Goal: Task Accomplishment & Management: Manage account settings

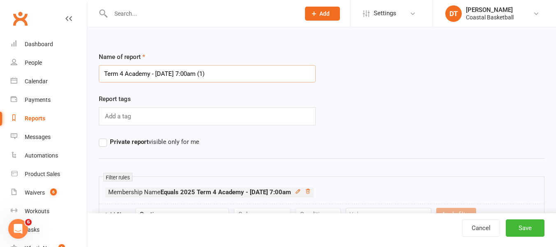
drag, startPoint x: 187, startPoint y: 73, endPoint x: 337, endPoint y: 73, distance: 150.7
click at [337, 73] on div "Name of report Term 4 Academy - [DATE] 7:00am (1)" at bounding box center [322, 73] width 458 height 42
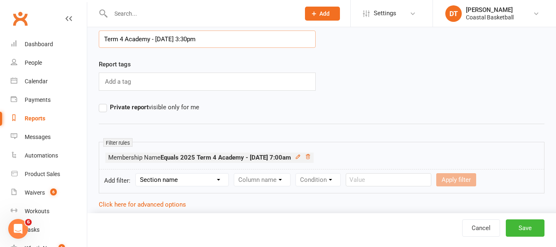
scroll to position [42, 0]
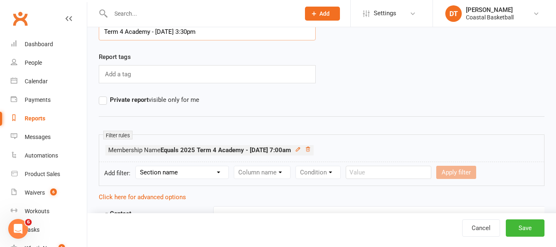
type input "Term 4 Academy - [DATE] 3:30pm"
click at [225, 30] on input "Term 4 Academy - [DATE] 3:30pm" at bounding box center [207, 31] width 217 height 17
click at [187, 175] on select "Section name Contact Attendance Aggregate Payment Booking Waitlist Attendees Ca…" at bounding box center [182, 172] width 93 height 12
select select "11"
click at [137, 166] on select "Section name Contact Attendance Aggregate Payment Booking Waitlist Attendees Ca…" at bounding box center [182, 172] width 93 height 12
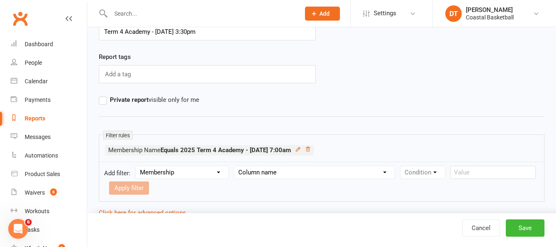
click at [275, 170] on select "Column name Membership ID Membership Name Membership Category Membership Start …" at bounding box center [314, 172] width 161 height 12
select select "1"
click at [235, 166] on select "Column name Membership ID Membership Name Membership Category Membership Start …" at bounding box center [314, 172] width 161 height 12
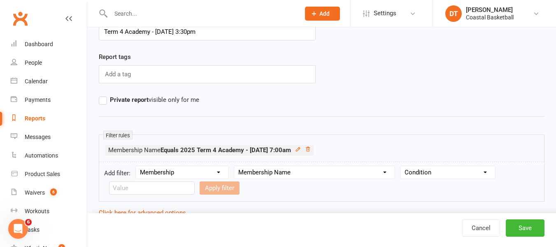
click at [417, 176] on select "Condition Equals Does not equal Contains Does not contain Is blank or does not …" at bounding box center [448, 172] width 95 height 12
select select "0"
click at [401, 166] on select "Condition Equals Does not equal Contains Does not contain Is blank or does not …" at bounding box center [448, 172] width 95 height 12
click at [137, 191] on input "text" at bounding box center [152, 187] width 86 height 13
paste input "2025 Term 4 Academy - Wednesday 3:30pm"
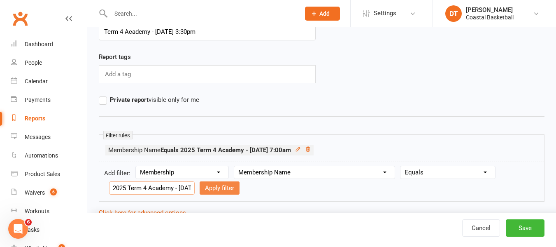
scroll to position [0, 53]
type input "2025 Term 4 Academy - Wednesday 3:30pm"
click at [215, 184] on button "Apply filter" at bounding box center [220, 187] width 40 height 13
select select
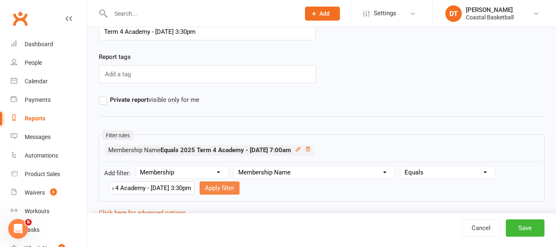
select select
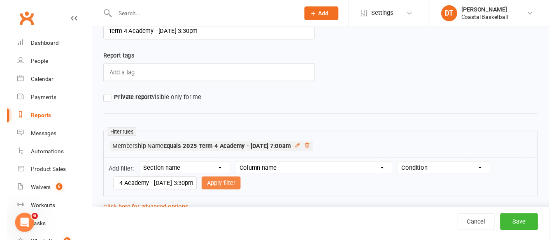
scroll to position [0, 0]
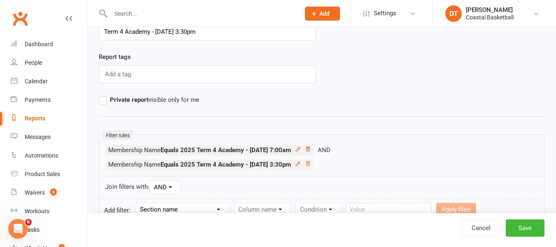
click at [311, 150] on icon at bounding box center [308, 149] width 6 height 6
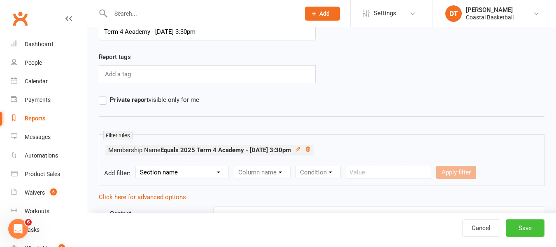
drag, startPoint x: 535, startPoint y: 228, endPoint x: 528, endPoint y: 221, distance: 10.2
click at [535, 229] on button "Save" at bounding box center [525, 227] width 39 height 17
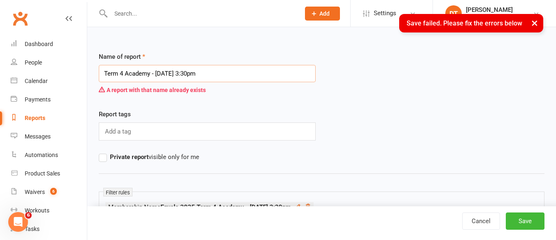
click at [275, 79] on input "Term 4 Academy - Wednesday 3:30pm" at bounding box center [207, 73] width 217 height 17
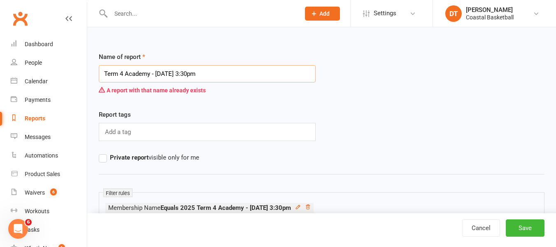
click at [175, 75] on input "Term 4 Academy - Wednesday 3:30pm" at bounding box center [207, 73] width 217 height 17
type input "Term 4 Academy - Thursday 4:30pm"
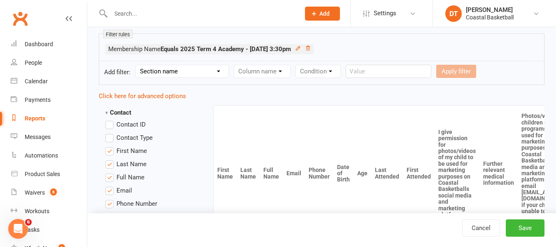
scroll to position [170, 0]
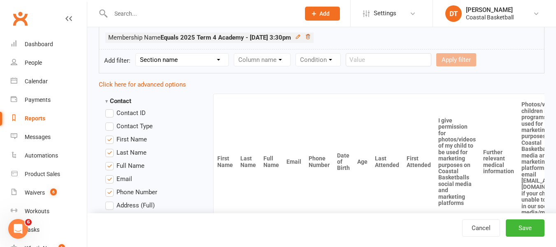
click at [311, 37] on icon at bounding box center [308, 37] width 6 height 6
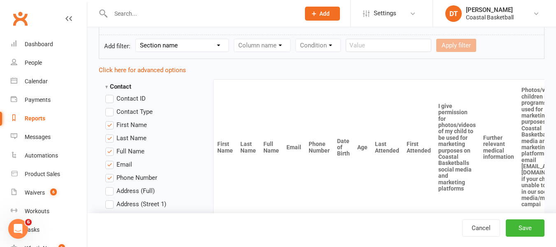
click at [168, 41] on select "Section name Contact Attendance Aggregate Payment Booking Waitlist Attendees Ca…" at bounding box center [182, 45] width 93 height 12
select select "11"
click at [137, 39] on select "Section name Contact Attendance Aggregate Payment Booking Waitlist Attendees Ca…" at bounding box center [182, 45] width 93 height 12
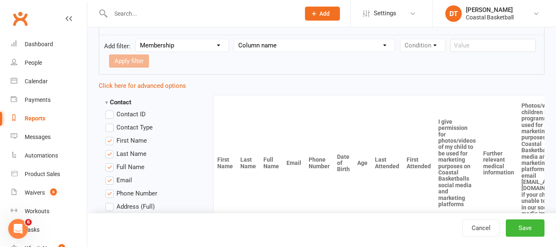
click at [255, 47] on select "Column name Membership ID Membership Name Membership Category Membership Start …" at bounding box center [314, 45] width 161 height 12
select select "1"
click at [235, 39] on select "Column name Membership ID Membership Name Membership Category Membership Start …" at bounding box center [314, 45] width 161 height 12
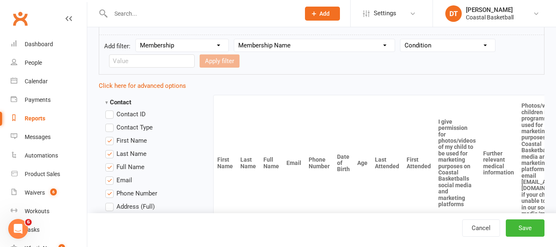
drag, startPoint x: 423, startPoint y: 42, endPoint x: 423, endPoint y: 51, distance: 9.1
click at [423, 42] on select "Condition Equals Does not equal Contains Does not contain Is blank or does not …" at bounding box center [448, 45] width 95 height 12
select select "0"
click at [401, 39] on select "Condition Equals Does not equal Contains Does not contain Is blank or does not …" at bounding box center [448, 45] width 95 height 12
click at [153, 63] on input "text" at bounding box center [152, 60] width 86 height 13
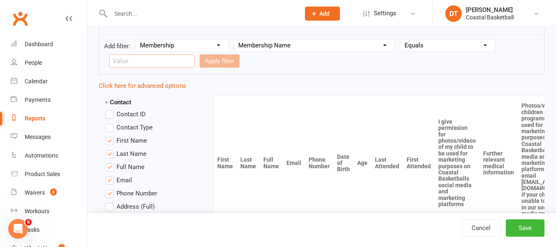
paste input "2025 Term 4 Academy - Thursday 4:30pm"
type input "2025 Term 4 Academy - Thursday 4:30pm"
click at [212, 63] on button "Apply filter" at bounding box center [220, 60] width 40 height 13
select select
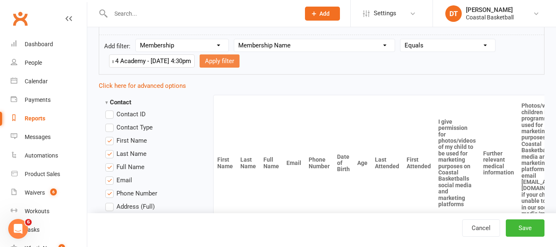
select select
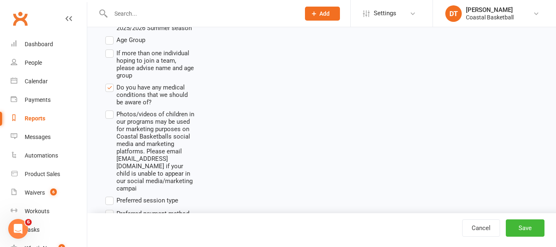
scroll to position [1927, 0]
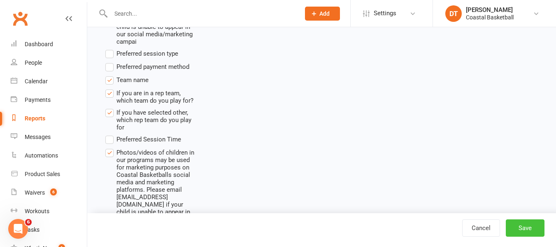
click at [534, 233] on button "Save" at bounding box center [525, 227] width 39 height 17
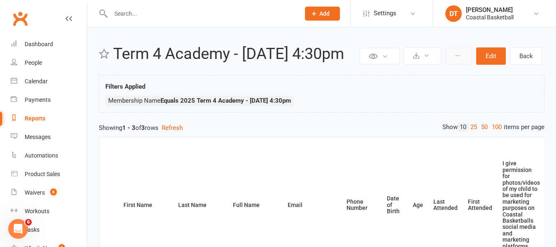
click at [459, 53] on icon at bounding box center [458, 56] width 6 height 6
click at [453, 70] on link "Clone report" at bounding box center [431, 75] width 82 height 16
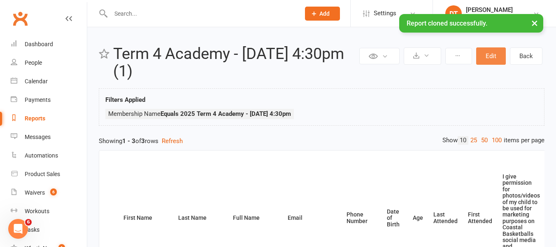
click at [490, 57] on button "Edit" at bounding box center [491, 55] width 30 height 17
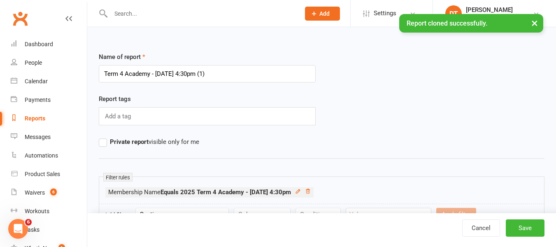
drag, startPoint x: 157, startPoint y: 74, endPoint x: 399, endPoint y: 59, distance: 242.5
click at [399, 59] on div "Name of report Term 4 Academy - Thursday 4:30pm (1)" at bounding box center [322, 73] width 458 height 42
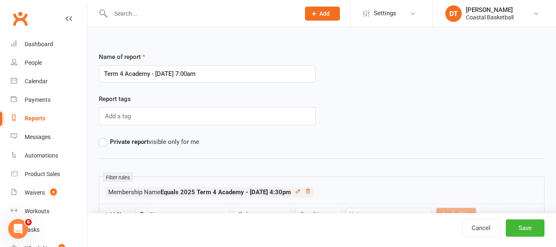
type input "Term 4 Academy - Friday 7:00am"
click at [314, 189] on li "Membership Name Equals 2025 Term 4 Academy - Thursday 4:30pm" at bounding box center [209, 192] width 208 height 10
click at [311, 192] on icon at bounding box center [308, 191] width 6 height 6
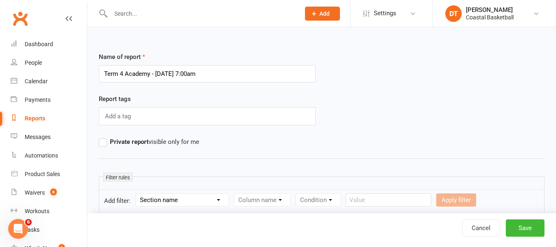
click at [175, 200] on select "Section name Contact Attendance Aggregate Payment Booking Waitlist Attendees Ca…" at bounding box center [182, 200] width 93 height 12
select select "11"
click at [137, 194] on select "Section name Contact Attendance Aggregate Payment Booking Waitlist Attendees Ca…" at bounding box center [182, 200] width 93 height 12
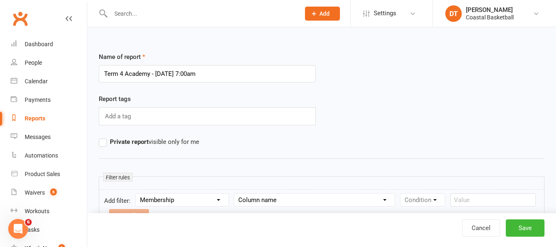
click at [275, 194] on div "Column name Membership ID Membership Name Membership Category Membership Start …" at bounding box center [314, 199] width 161 height 13
click at [276, 205] on select "Column name Membership ID Membership Name Membership Category Membership Start …" at bounding box center [314, 200] width 161 height 12
select select "1"
click at [235, 194] on select "Column name Membership ID Membership Name Membership Category Membership Start …" at bounding box center [314, 200] width 161 height 12
click at [430, 198] on select "Condition Equals Does not equal Contains Does not contain Is blank or does not …" at bounding box center [448, 200] width 95 height 12
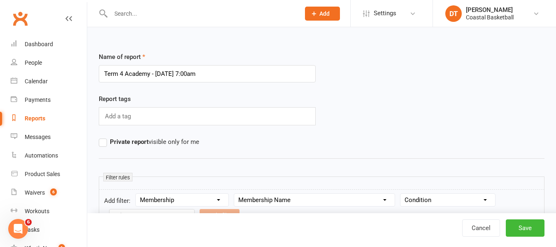
select select "0"
click at [401, 194] on select "Condition Equals Does not equal Contains Does not contain Is blank or does not …" at bounding box center [448, 200] width 95 height 12
click at [158, 210] on input "text" at bounding box center [152, 215] width 86 height 13
paste input "2025 Term 4 Academy - Friday 7:00am"
type input "2025 Term 4 Academy - Friday 7:00am"
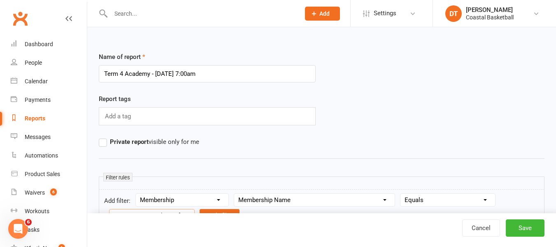
scroll to position [0, 40]
click at [200, 209] on button "Apply filter" at bounding box center [220, 215] width 40 height 13
select select
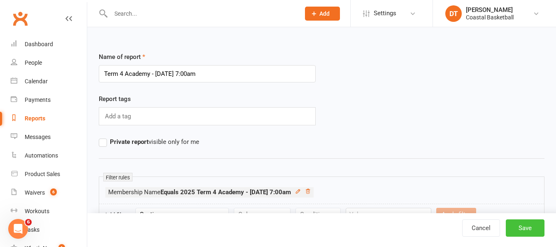
click at [543, 233] on button "Save" at bounding box center [525, 227] width 39 height 17
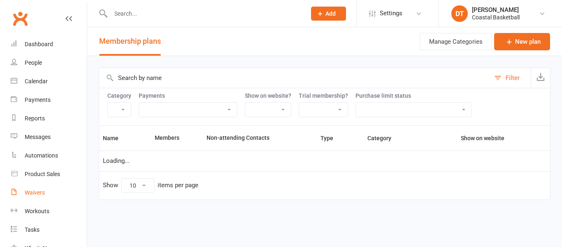
select select "100"
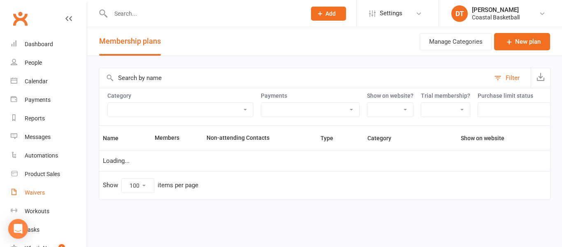
click at [46, 191] on link "Waivers" at bounding box center [49, 192] width 76 height 19
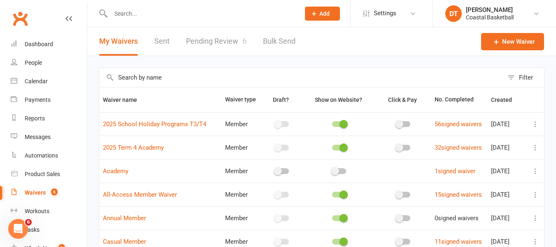
click at [345, 85] on input "text" at bounding box center [301, 77] width 404 height 19
click at [143, 81] on input "text" at bounding box center [301, 77] width 404 height 19
type input "fiona"
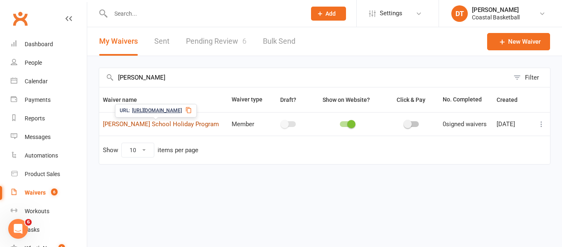
click at [156, 126] on link "Fiona Hannan School Holiday Program" at bounding box center [161, 123] width 116 height 7
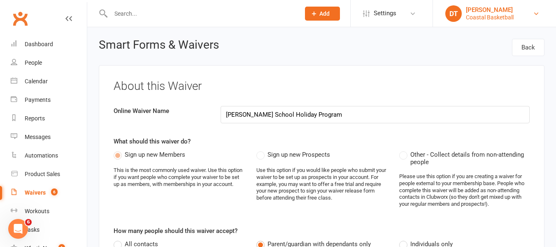
select select "applies_to_dependant_signees"
select select "checkbox"
select select "applies_to_dependant_signees"
select select "select"
select select "applies_to_dependant_signees"
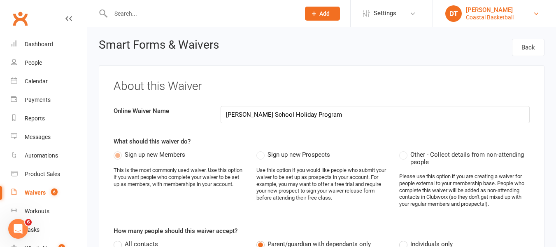
select select "select"
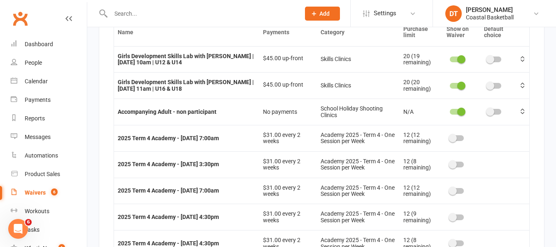
scroll to position [4812, 0]
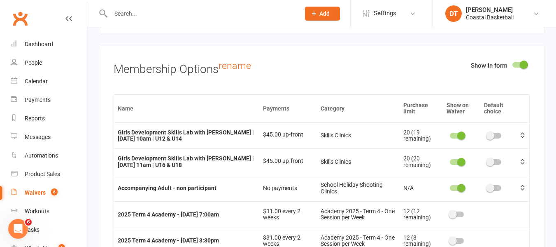
click at [457, 184] on span at bounding box center [461, 188] width 8 height 8
click at [450, 187] on input "checkbox" at bounding box center [450, 187] width 0 height 0
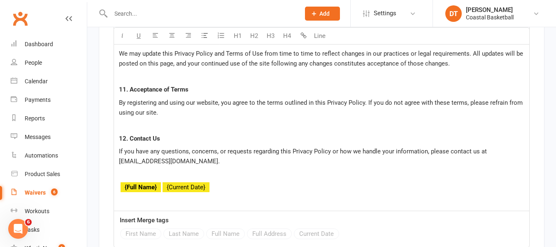
scroll to position [6908, 0]
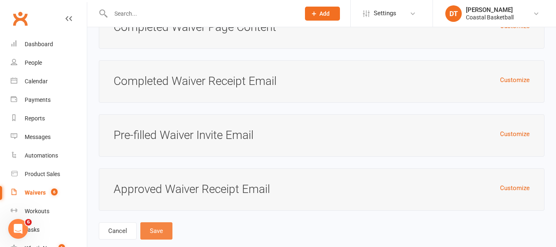
click at [169, 222] on button "Save" at bounding box center [156, 230] width 32 height 17
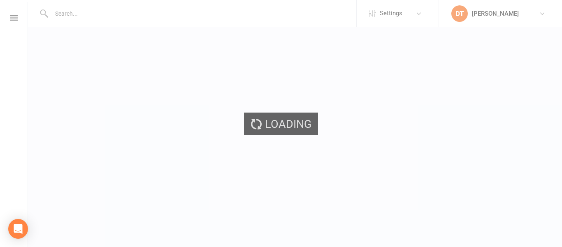
select select "applies_to_dependant_signees"
select select "checkbox"
select select "applies_to_dependant_signees"
select select "select"
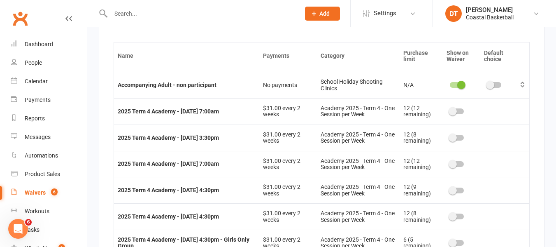
scroll to position [287, 0]
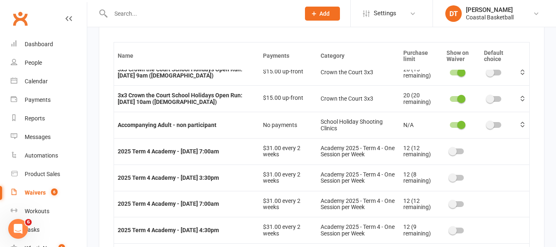
click at [457, 121] on span at bounding box center [461, 125] width 8 height 8
click at [450, 124] on input "checkbox" at bounding box center [450, 124] width 0 height 0
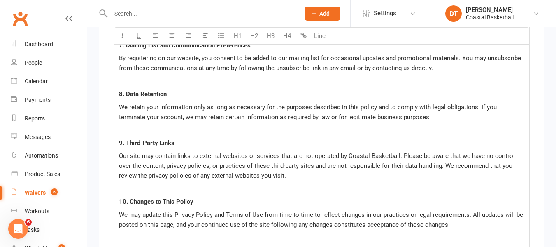
scroll to position [6343, 0]
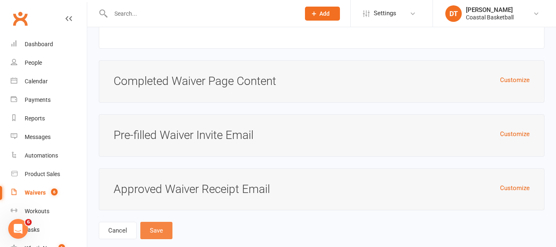
click at [160, 222] on button "Save" at bounding box center [156, 230] width 32 height 17
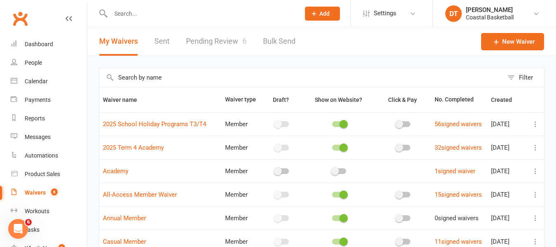
drag, startPoint x: 387, startPoint y: 16, endPoint x: 385, endPoint y: 23, distance: 7.2
click at [387, 16] on span "Settings" at bounding box center [385, 13] width 23 height 19
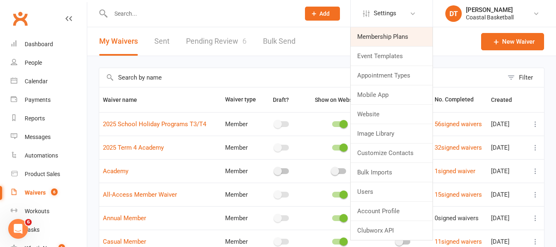
click at [382, 35] on link "Membership Plans" at bounding box center [392, 36] width 82 height 19
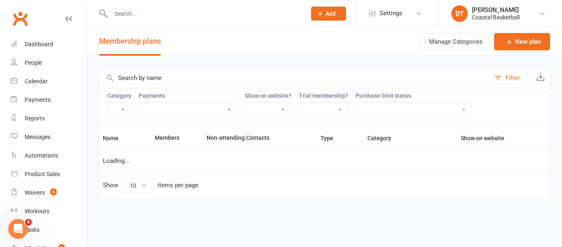
select select "100"
click at [225, 102] on div "Academy 2025 - Term 4 - One Session per Week Academy 2025 - Term 4 - Two Sessio…" at bounding box center [180, 109] width 146 height 15
click at [229, 75] on input "text" at bounding box center [294, 78] width 391 height 20
type input "a"
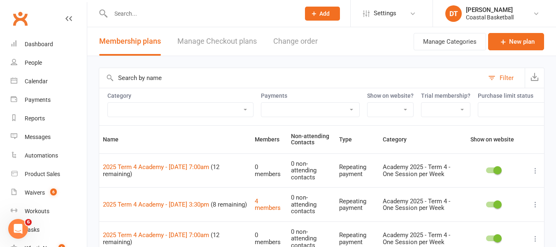
type input "r"
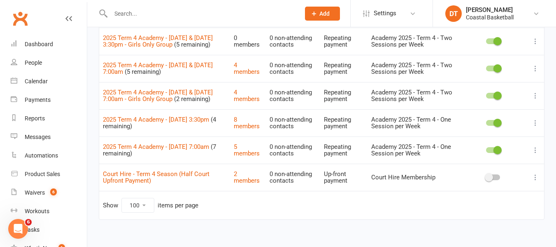
scroll to position [344, 0]
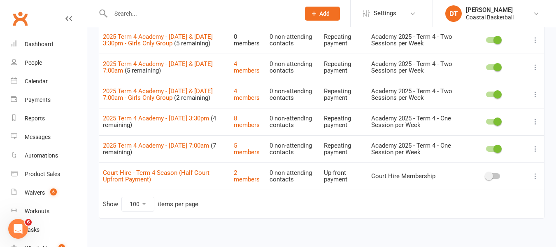
drag, startPoint x: 99, startPoint y: 122, endPoint x: 231, endPoint y: 126, distance: 131.8
click at [230, 126] on td "2025 Term 4 Academy - Wednesday 3:30pm (4 remaining)" at bounding box center [164, 121] width 131 height 27
copy link "2025 Term 4 Academy - Wednesday 3:30pm"
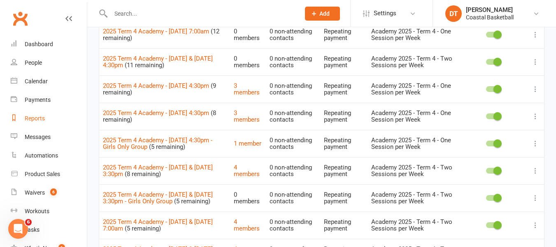
scroll to position [182, 0]
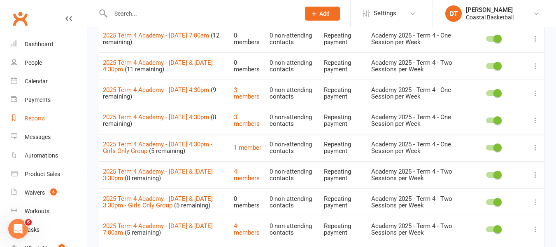
copy link "2025 Term 4 Academy - Wednesday 3:30pm"
drag, startPoint x: 102, startPoint y: 93, endPoint x: 217, endPoint y: 91, distance: 115.7
click at [217, 91] on td "2025 Term 4 Academy - Thursday 4:30pm (9 remaining)" at bounding box center [164, 92] width 131 height 27
copy link "2025 Term 4 Academy - Thursday 4:30pm"
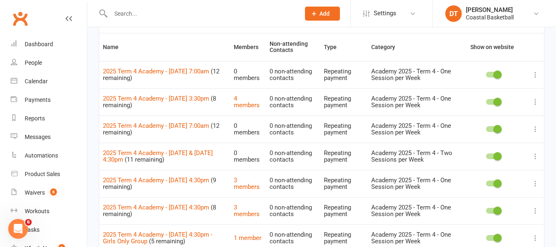
scroll to position [80, 0]
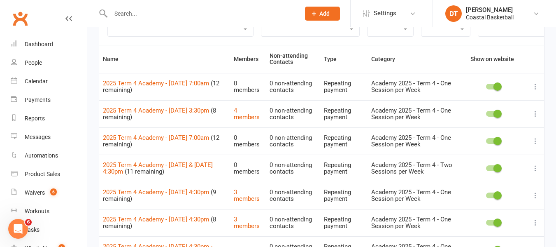
copy link "2025 Term 4 Academy - Thursday 4:30pm"
drag, startPoint x: 101, startPoint y: 89, endPoint x: 210, endPoint y: 93, distance: 108.3
click at [210, 93] on td "2025 Term 4 Academy - Friday 7:00am (12 remaining)" at bounding box center [164, 86] width 131 height 27
copy td "2025 Term 4 Academy - Friday 7:00am"
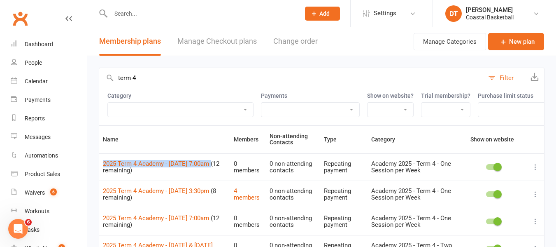
click at [167, 71] on input "term 4" at bounding box center [291, 78] width 385 height 20
copy td "2025 Term 4 Academy - Friday 7:00am"
click at [167, 71] on input "term 4" at bounding box center [291, 78] width 385 height 20
type input "crown"
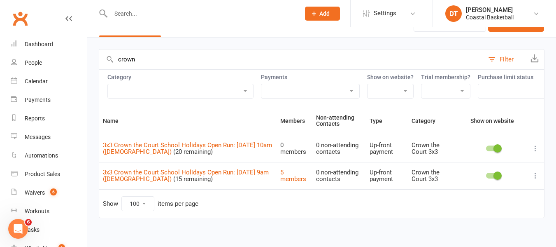
scroll to position [22, 0]
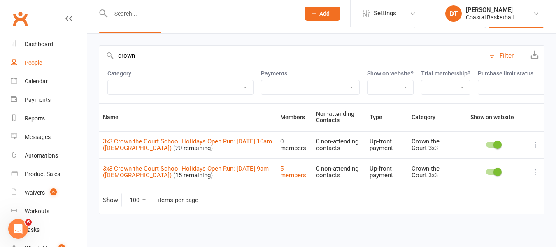
click at [65, 68] on link "People" at bounding box center [49, 63] width 76 height 19
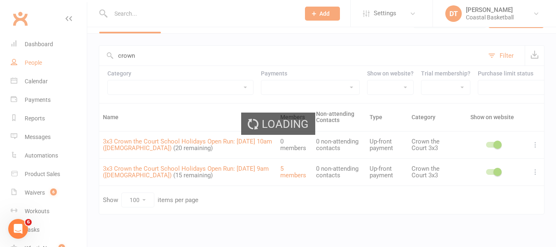
select select "100"
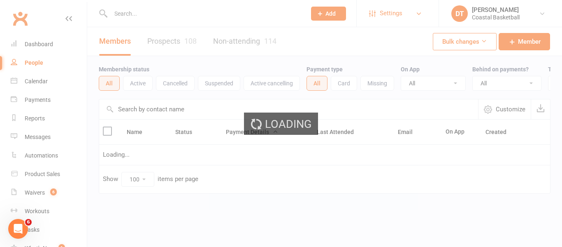
click at [380, 16] on span "Settings" at bounding box center [391, 13] width 23 height 19
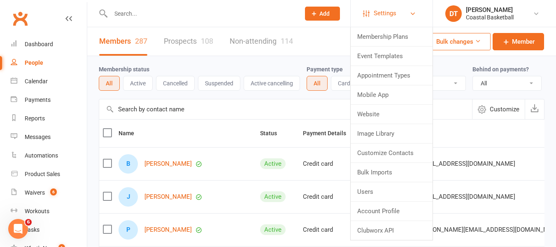
click at [385, 14] on span "Settings" at bounding box center [385, 13] width 23 height 19
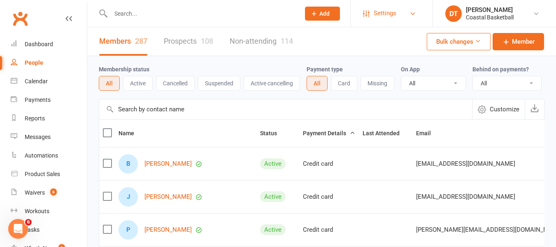
click at [384, 16] on span "Settings" at bounding box center [385, 13] width 23 height 19
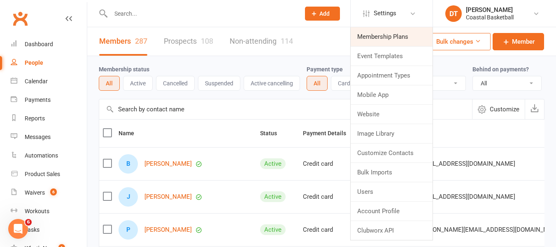
click at [385, 37] on link "Membership Plans" at bounding box center [392, 36] width 82 height 19
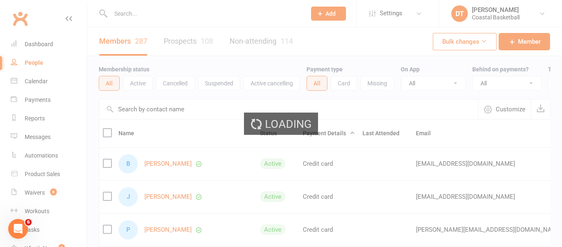
select select "100"
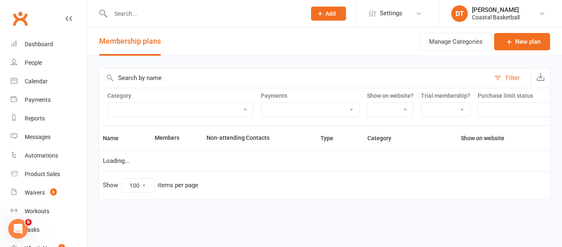
click at [193, 112] on select "Academy 2025 - Term 4 - One Session per Week Academy 2025 - Term 4 - Two Sessio…" at bounding box center [180, 110] width 145 height 14
click at [314, 77] on input "text" at bounding box center [294, 78] width 391 height 20
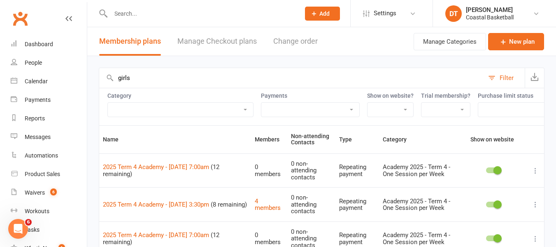
type input "girls"
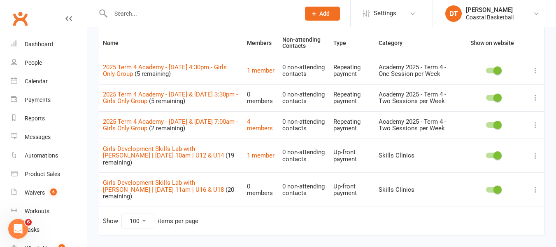
scroll to position [101, 0]
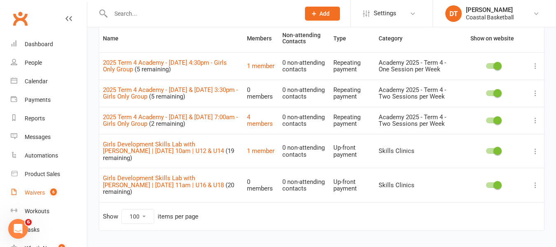
click at [51, 197] on link "Waivers 6" at bounding box center [49, 192] width 76 height 19
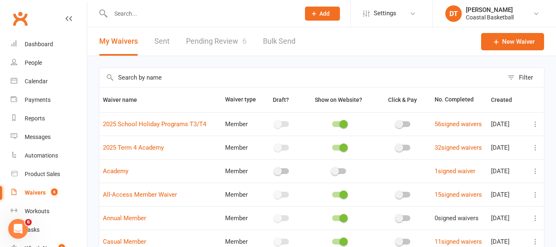
click at [196, 42] on link "Pending Review 6" at bounding box center [216, 41] width 61 height 28
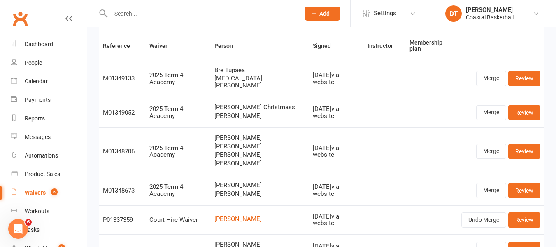
scroll to position [78, 0]
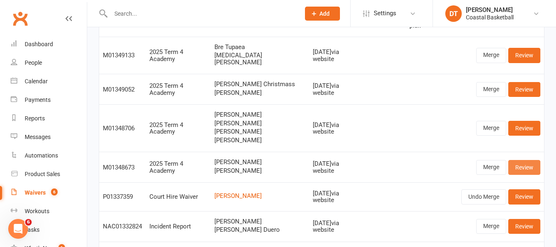
click at [524, 161] on link "Review" at bounding box center [524, 167] width 32 height 15
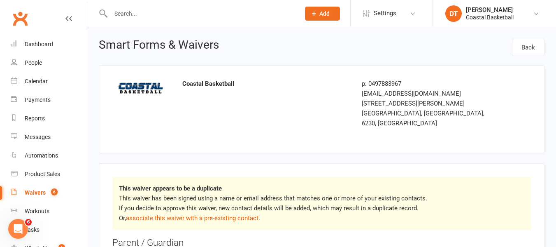
click at [156, 212] on p "This waiver has been signed using a name or email address that matches one or m…" at bounding box center [322, 208] width 406 height 30
click at [220, 214] on link "associate this waiver with a pre-existing contact" at bounding box center [192, 217] width 133 height 7
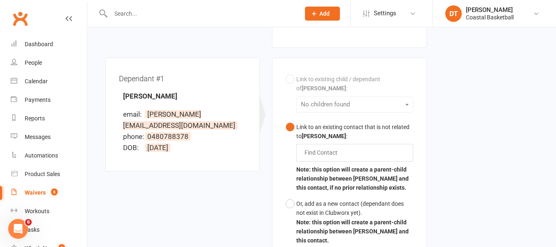
scroll to position [237, 0]
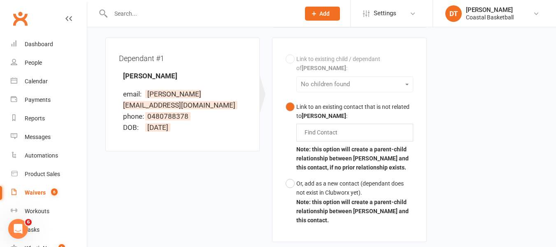
click at [342, 127] on input "text" at bounding box center [323, 132] width 38 height 10
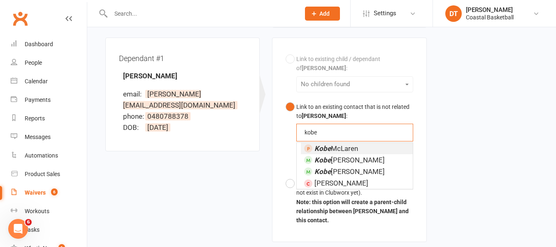
type input "kobe"
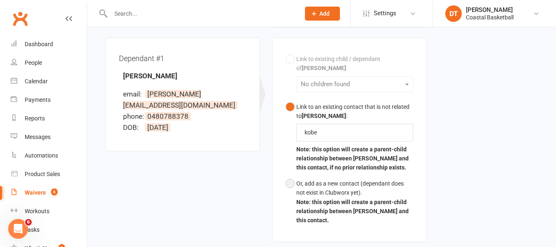
click at [360, 179] on div "Or, add as a new contact (dependant does not exist in Clubworx yet)." at bounding box center [354, 188] width 117 height 19
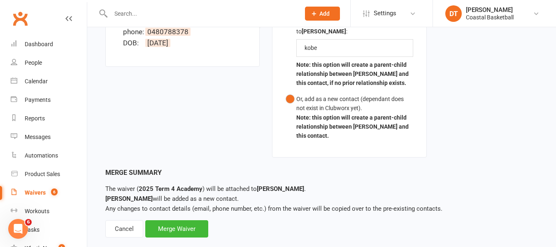
scroll to position [326, 0]
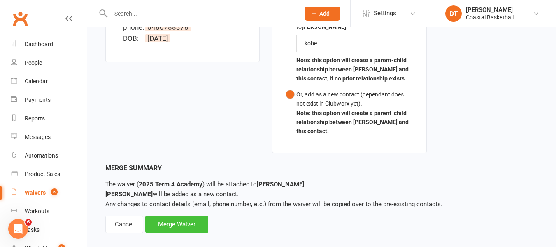
click at [178, 215] on div "Merge Waiver" at bounding box center [176, 223] width 63 height 17
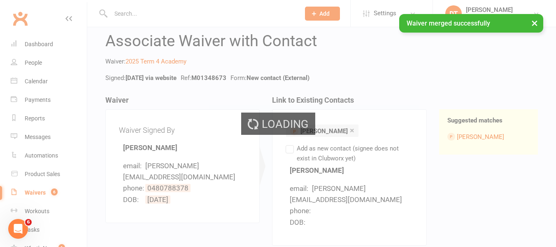
scroll to position [0, 0]
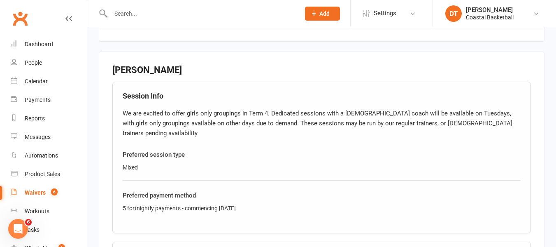
scroll to position [2057, 0]
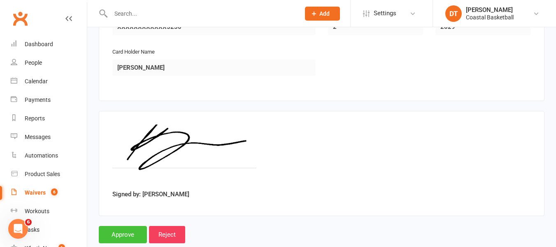
click at [137, 226] on input "Approve" at bounding box center [123, 234] width 48 height 17
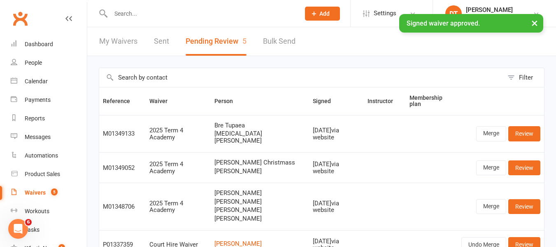
click at [154, 35] on link "Sent" at bounding box center [161, 41] width 15 height 28
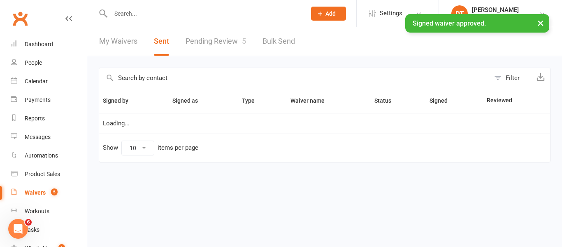
click at [191, 73] on input "text" at bounding box center [294, 78] width 391 height 20
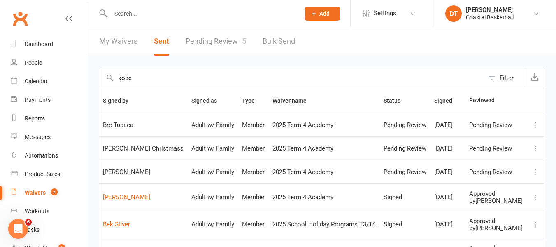
type input "kobe"
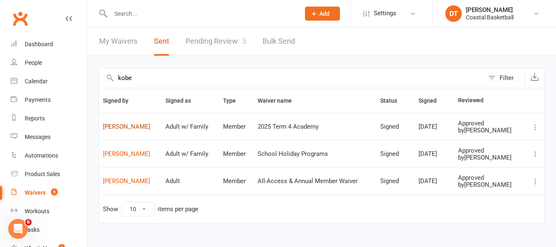
click at [135, 127] on link "Keith Higham" at bounding box center [130, 126] width 55 height 7
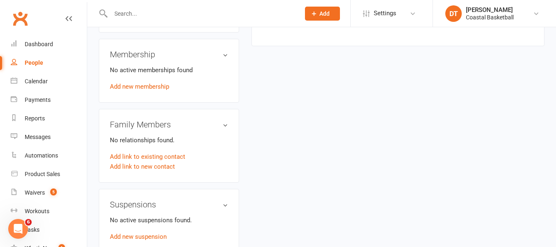
scroll to position [259, 0]
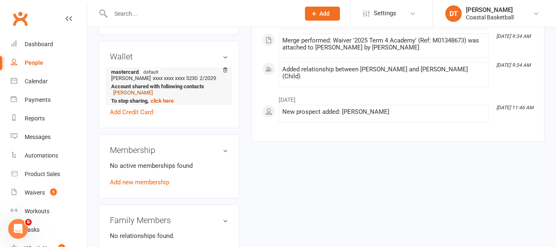
click at [140, 91] on link "Kobe Higham" at bounding box center [133, 92] width 40 height 6
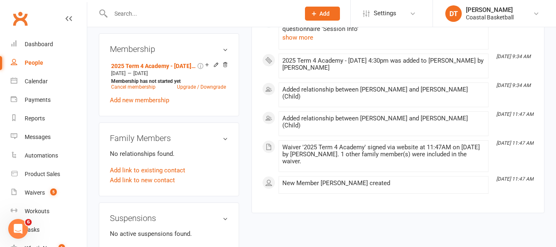
scroll to position [363, 0]
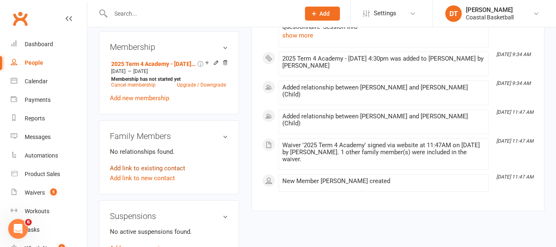
click at [177, 173] on link "Add link to existing contact" at bounding box center [147, 168] width 75 height 10
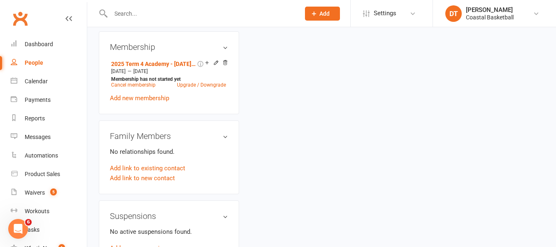
scroll to position [33, 0]
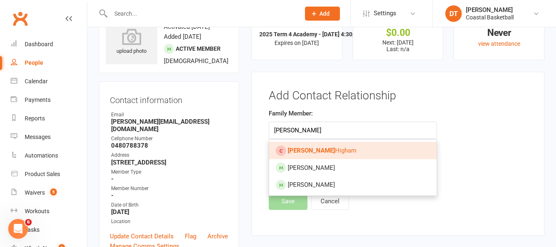
type input "keith"
click at [370, 153] on link "Keith Higham" at bounding box center [353, 150] width 168 height 17
type input "Keith Higham"
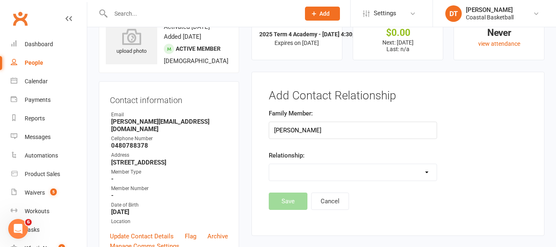
click at [368, 167] on select "Parent / Guardian Child Sibling (parent not in system) Spouse / Partner Cousin …" at bounding box center [353, 172] width 168 height 16
select select "0"
click at [269, 164] on select "Parent / Guardian Child Sibling (parent not in system) Spouse / Partner Cousin …" at bounding box center [353, 172] width 168 height 16
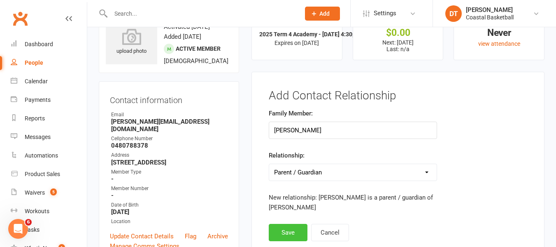
click at [302, 229] on button "Save" at bounding box center [288, 232] width 39 height 17
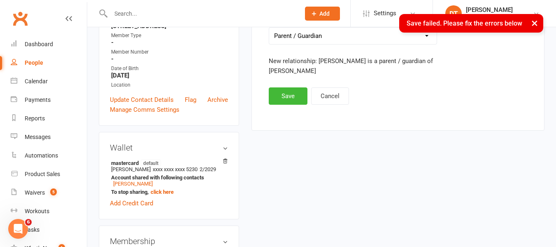
scroll to position [165, 0]
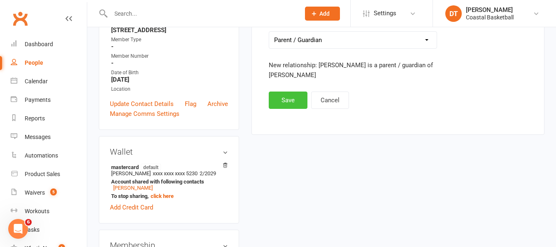
click at [283, 104] on button "Save" at bounding box center [288, 99] width 39 height 17
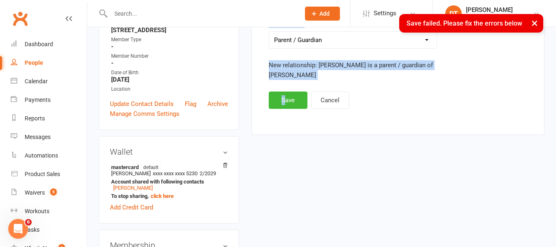
drag, startPoint x: 562, startPoint y: 61, endPoint x: 383, endPoint y: 92, distance: 181.8
click at [285, 96] on main "✓ Memberships 2025 Term 4 Academy - Tuesday 4:30pm Expires on 28th December, 20…" at bounding box center [398, 8] width 306 height 269
copy main "d Contact Relationship Family Member: Relationship: Parent / Guardian Child Sib…"
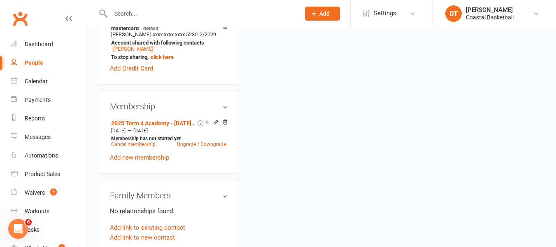
scroll to position [296, 0]
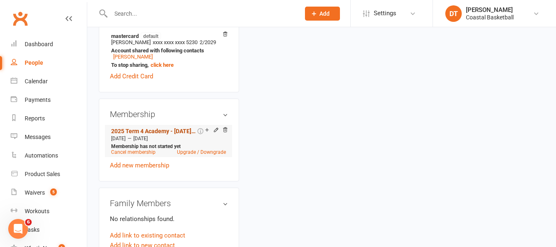
copy main "d Contact Relationship Family Member: Relationship: Parent / Guardian Child Sib…"
click at [180, 134] on link "2025 Term 4 Academy - Tuesday 4:30pm" at bounding box center [153, 131] width 85 height 7
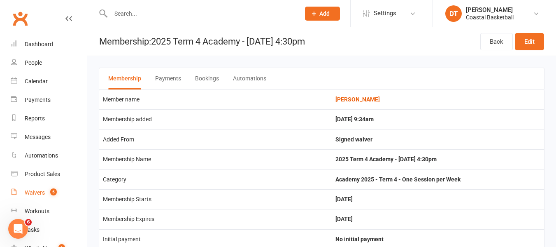
click at [30, 190] on div "Waivers" at bounding box center [35, 192] width 20 height 7
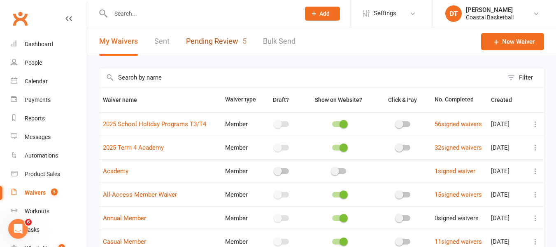
drag, startPoint x: 203, startPoint y: 42, endPoint x: 241, endPoint y: 23, distance: 42.0
click at [203, 42] on link "Pending Review 5" at bounding box center [216, 41] width 61 height 28
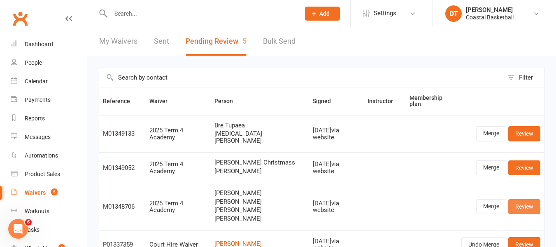
click at [527, 199] on link "Review" at bounding box center [524, 206] width 32 height 15
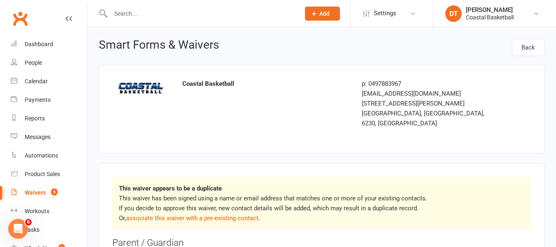
click at [242, 203] on p "This waiver has been signed using a name or email address that matches one or m…" at bounding box center [322, 208] width 406 height 30
click at [242, 214] on link "associate this waiver with a pre-existing contact" at bounding box center [192, 217] width 133 height 7
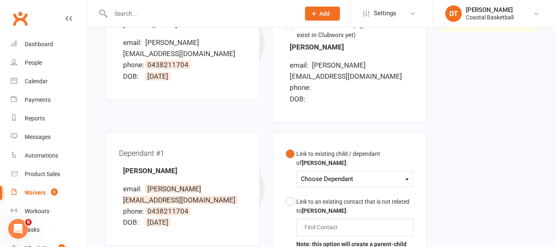
scroll to position [130, 0]
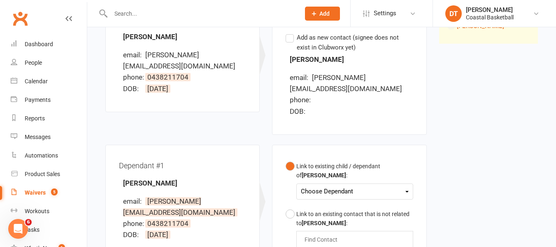
click at [373, 192] on button "Link to existing child / dependant of Sophie Cox : Choose Dependant Indigo Cox-…" at bounding box center [349, 182] width 127 height 48
click at [374, 186] on div "Choose Dependant" at bounding box center [354, 191] width 107 height 11
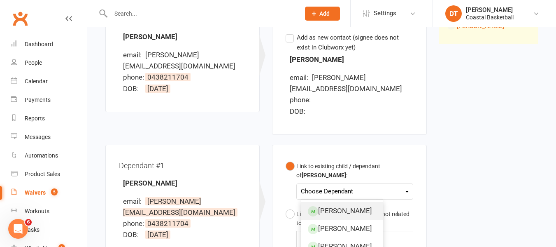
click at [377, 202] on link "Indigo Cox-Whelan" at bounding box center [342, 211] width 82 height 18
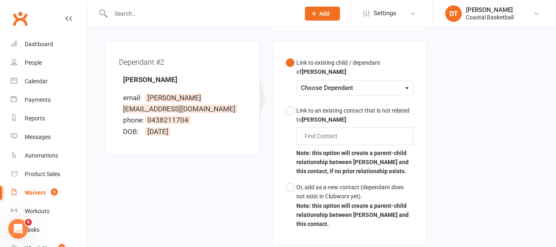
scroll to position [488, 0]
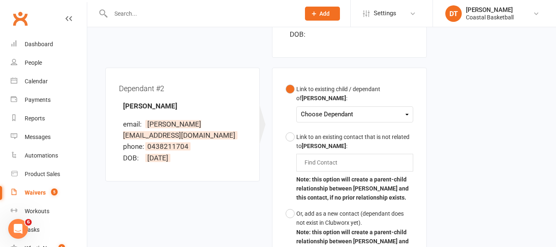
click at [379, 109] on div "Choose Dependant" at bounding box center [354, 114] width 107 height 11
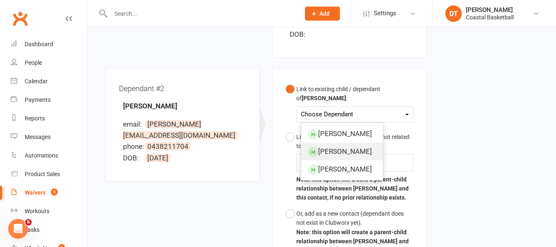
click at [370, 142] on link "Evie Cox-Whelan" at bounding box center [342, 151] width 82 height 18
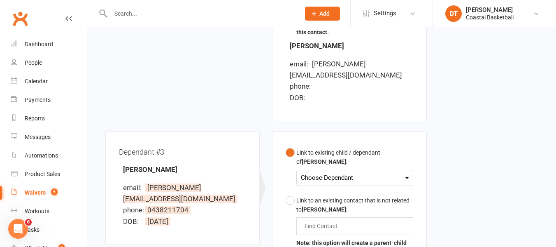
scroll to position [716, 0]
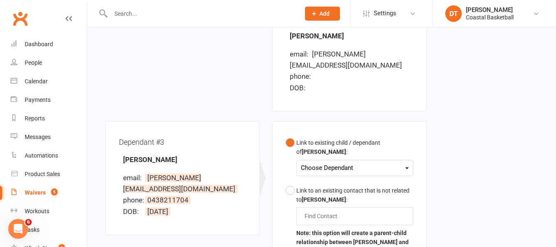
click at [334, 162] on div "Choose Dependant" at bounding box center [354, 167] width 107 height 11
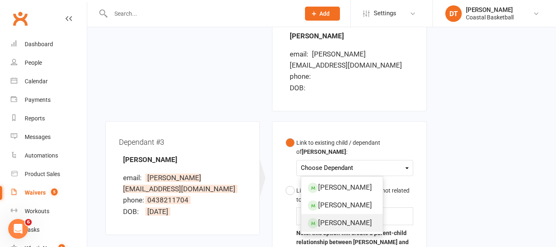
click at [344, 214] on link "Ned Cox-Whelan" at bounding box center [342, 223] width 82 height 18
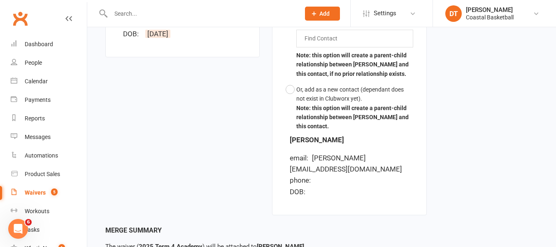
scroll to position [942, 0]
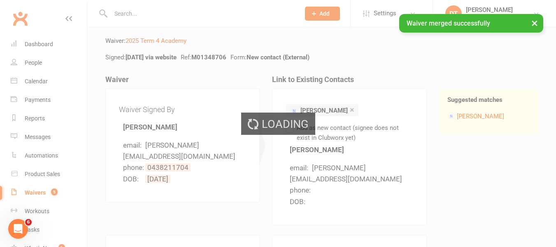
scroll to position [0, 0]
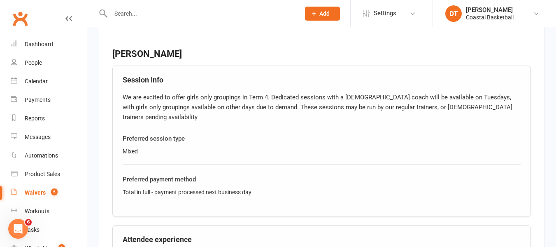
scroll to position [3072, 0]
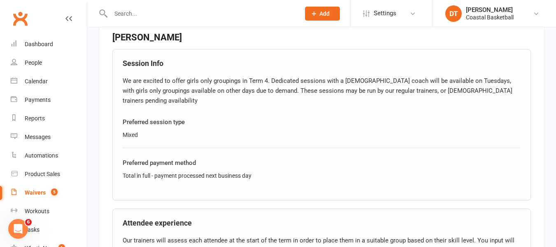
drag, startPoint x: 561, startPoint y: 15, endPoint x: 329, endPoint y: 173, distance: 280.0
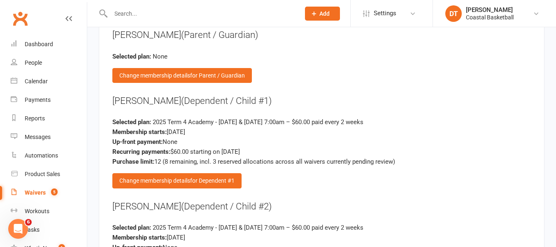
scroll to position [3930, 0]
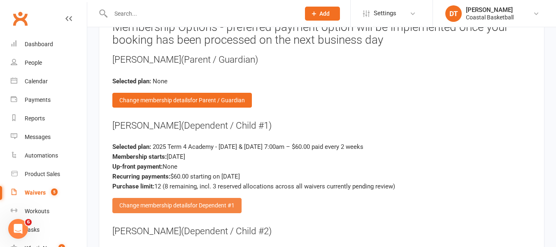
click at [125, 198] on div "Change membership details for Dependent #1" at bounding box center [176, 205] width 129 height 15
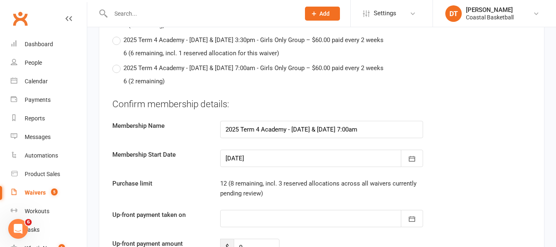
scroll to position [4936, 0]
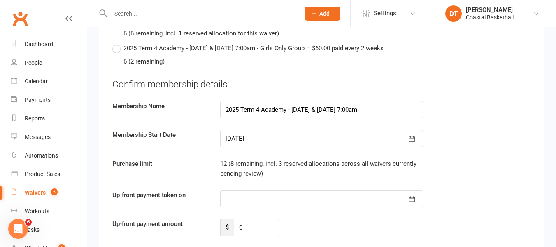
click at [274, 190] on div at bounding box center [321, 198] width 203 height 17
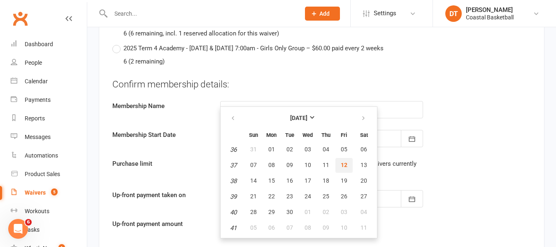
click at [342, 161] on span "12" at bounding box center [344, 164] width 7 height 7
type input "12 Sep 2025"
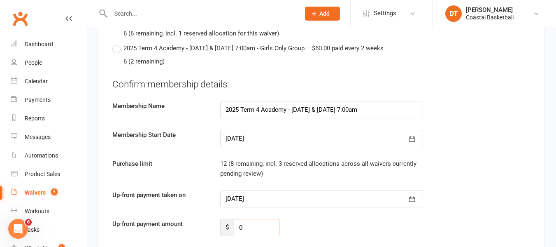
click at [256, 219] on input "0" at bounding box center [257, 227] width 46 height 17
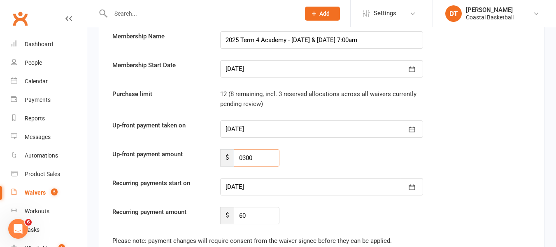
type input "0300"
click at [255, 207] on input "60" at bounding box center [257, 215] width 46 height 17
type input "6"
type input "0"
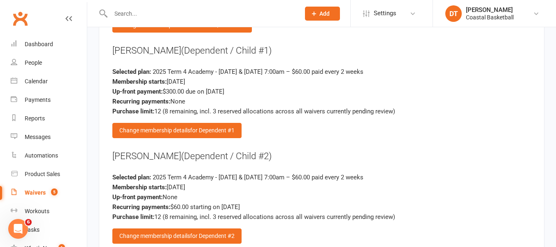
scroll to position [4062, 0]
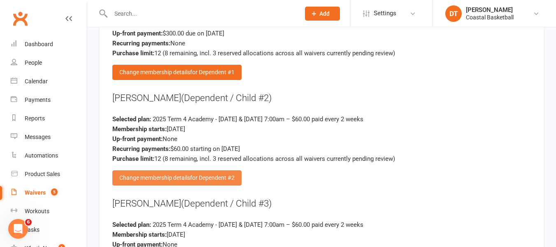
click at [165, 170] on div "Change membership details for Dependent #2" at bounding box center [176, 177] width 129 height 15
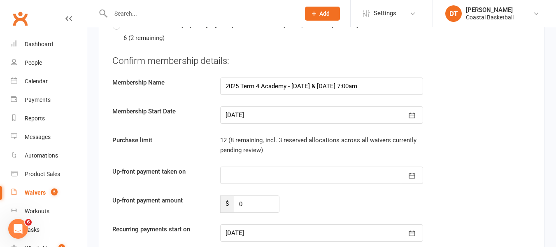
scroll to position [4939, 0]
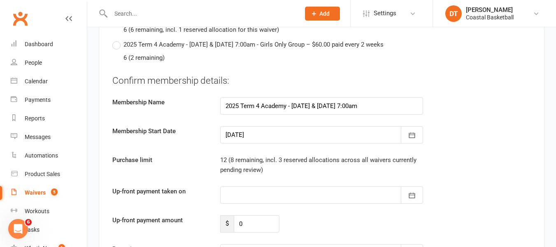
click at [267, 186] on div at bounding box center [321, 194] width 203 height 17
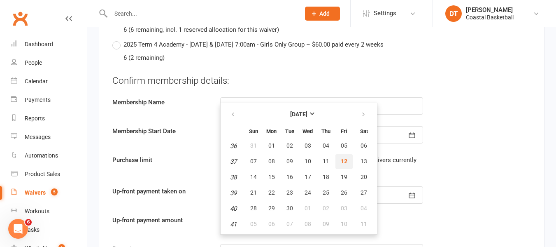
click at [343, 158] on span "12" at bounding box center [344, 161] width 7 height 7
type input "12 Sep 2025"
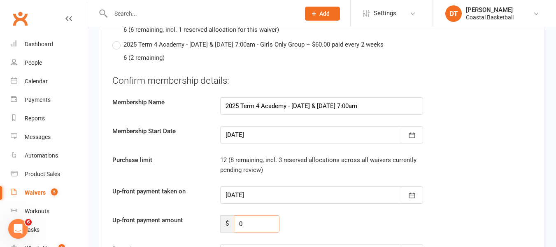
click at [255, 215] on input "0" at bounding box center [257, 223] width 46 height 17
type input "0300"
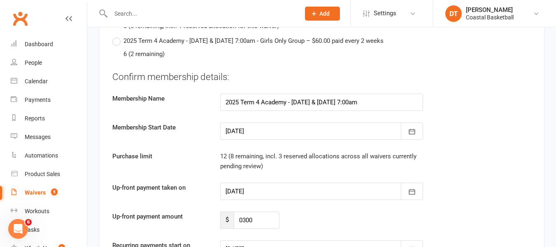
scroll to position [5107, 0]
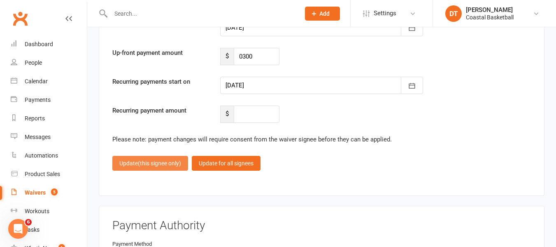
click at [162, 160] on span "(this signee only)" at bounding box center [159, 163] width 43 height 7
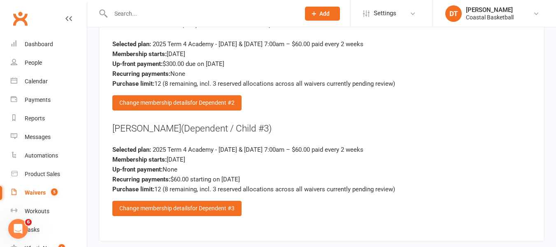
scroll to position [4121, 0]
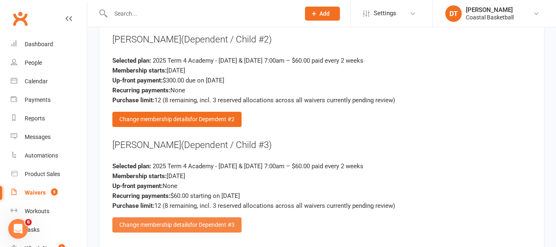
click at [231, 221] on span "for Dependent #3" at bounding box center [212, 224] width 44 height 7
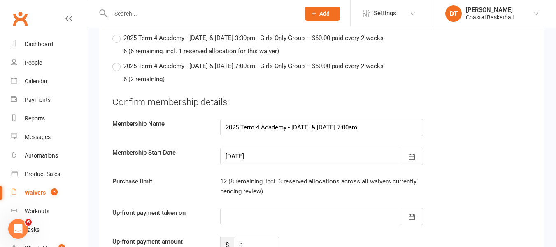
scroll to position [4968, 0]
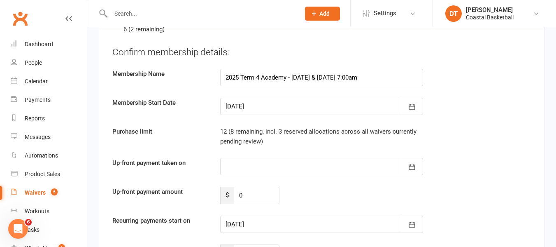
click at [287, 158] on div at bounding box center [321, 166] width 203 height 17
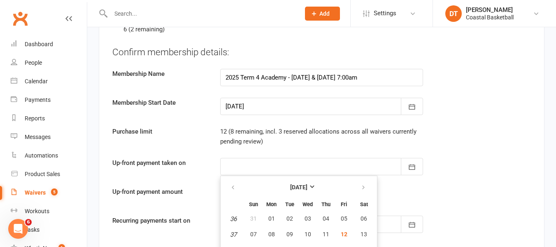
scroll to position [4987, 0]
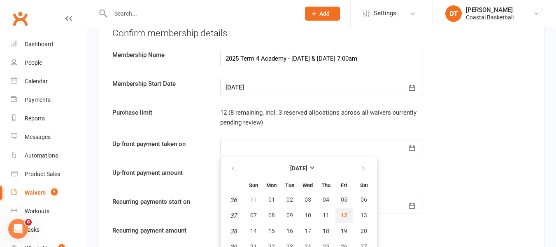
click at [347, 208] on button "12" at bounding box center [344, 215] width 17 height 15
type input "12 Sep 2025"
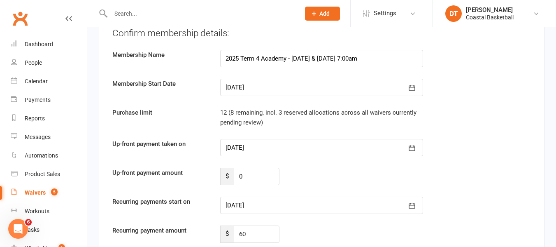
click at [309, 196] on div at bounding box center [321, 204] width 203 height 17
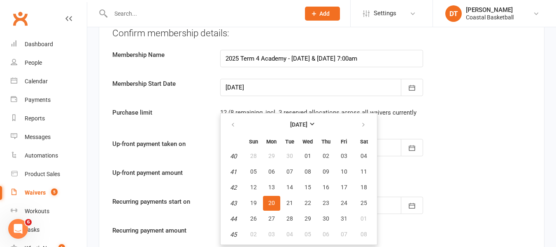
click at [511, 196] on div "Recurring payments start on 20 Oct 2025 October 2025 Sun Mon Tue Wed Thu Fri Sa…" at bounding box center [321, 204] width 431 height 17
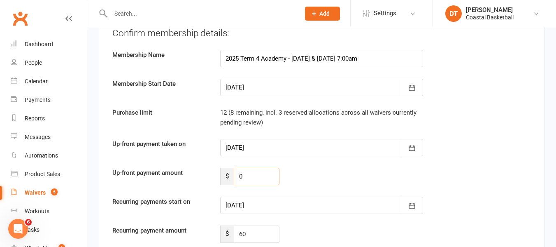
click at [260, 168] on input "0" at bounding box center [257, 176] width 46 height 17
type input "0300"
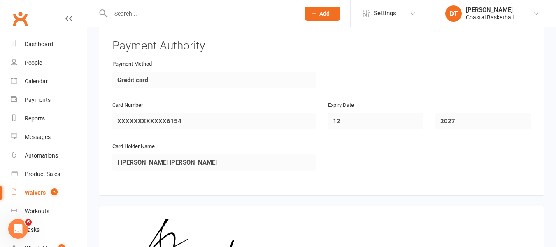
scroll to position [4437, 0]
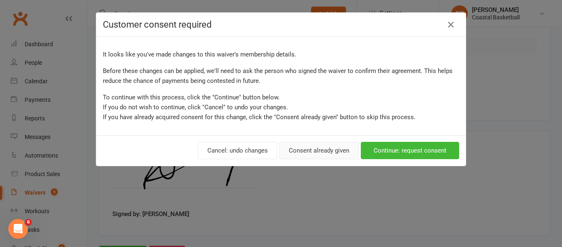
click at [308, 147] on button "Consent already given" at bounding box center [319, 150] width 79 height 17
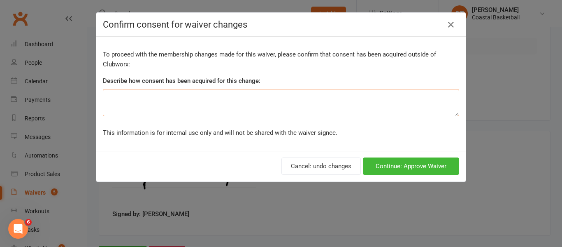
click at [236, 103] on textarea at bounding box center [281, 102] width 357 height 27
type textarea "E"
type textarea "Requested upfront payment"
drag, startPoint x: 423, startPoint y: 159, endPoint x: 442, endPoint y: 157, distance: 19.0
click at [423, 161] on button "Continue: Approve Waiver" at bounding box center [411, 165] width 96 height 17
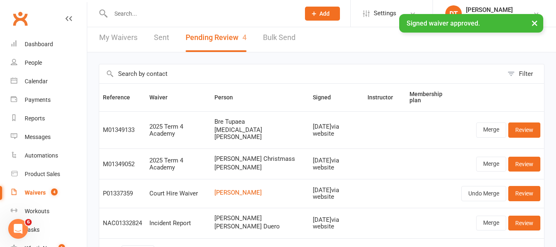
scroll to position [4, 0]
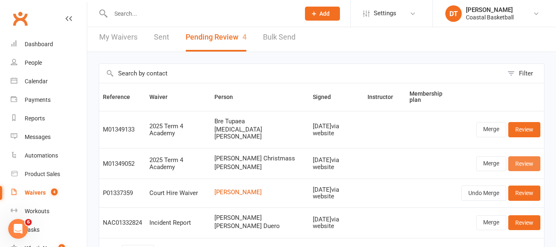
click at [531, 156] on link "Review" at bounding box center [524, 163] width 32 height 15
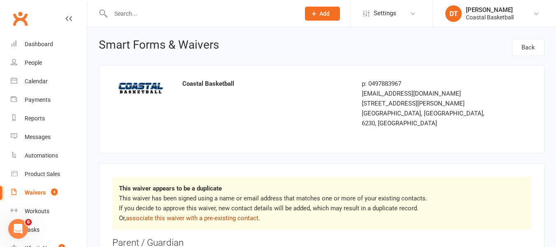
click at [253, 214] on link "associate this waiver with a pre-existing contact" at bounding box center [192, 217] width 133 height 7
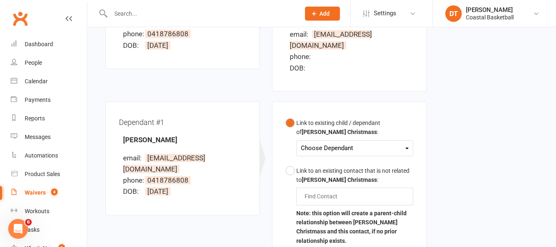
scroll to position [187, 0]
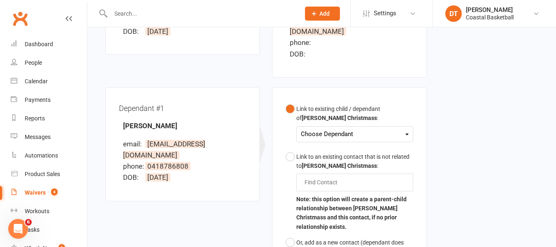
click at [389, 128] on div "Choose Dependant" at bounding box center [354, 133] width 107 height 11
click at [360, 145] on link "Steph Cicchillitti" at bounding box center [342, 154] width 82 height 18
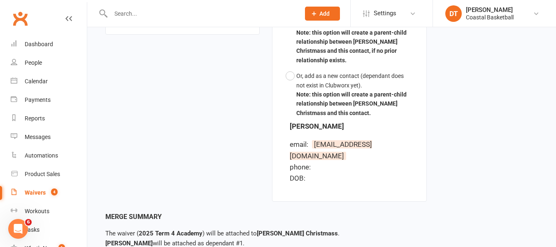
scroll to position [382, 0]
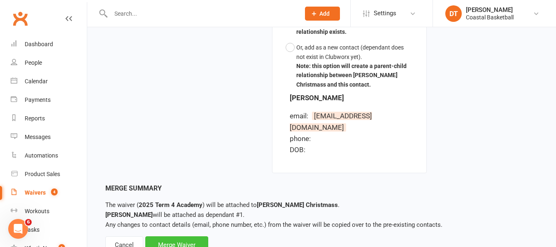
click at [182, 236] on div "Merge Waiver" at bounding box center [176, 244] width 63 height 17
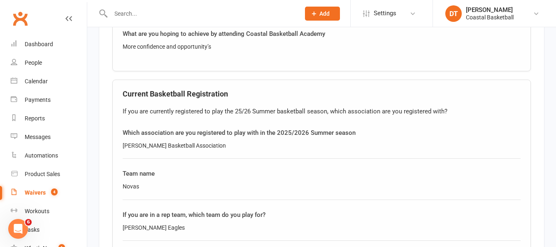
scroll to position [2057, 0]
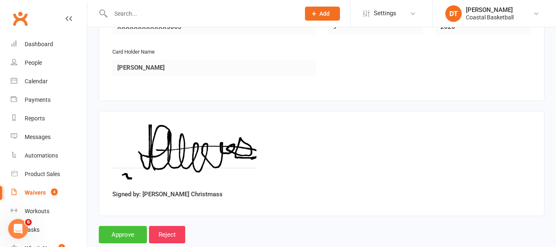
drag, startPoint x: 143, startPoint y: 217, endPoint x: 214, endPoint y: 243, distance: 75.0
click at [143, 226] on input "Approve" at bounding box center [123, 234] width 48 height 17
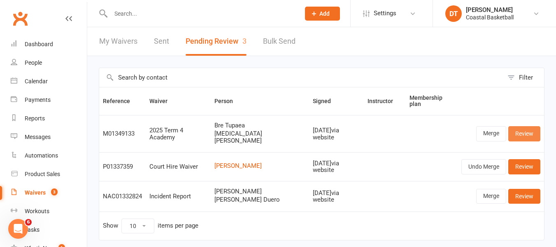
drag, startPoint x: 530, startPoint y: 125, endPoint x: 522, endPoint y: 121, distance: 9.0
click at [530, 126] on link "Review" at bounding box center [524, 133] width 32 height 15
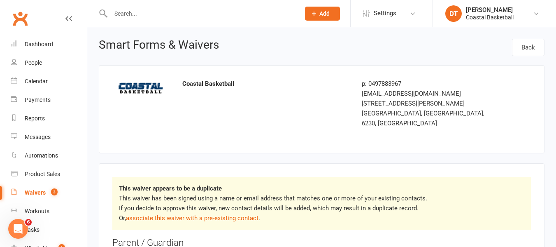
scroll to position [34, 0]
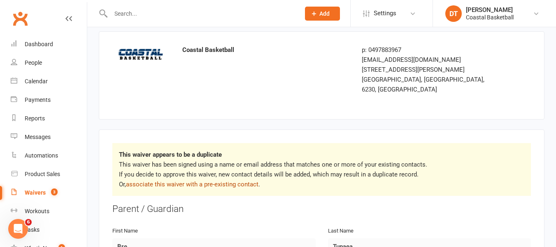
click at [219, 180] on link "associate this waiver with a pre-existing contact" at bounding box center [192, 183] width 133 height 7
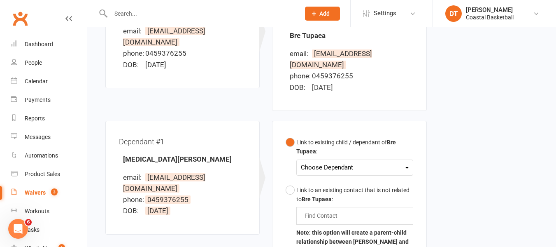
scroll to position [193, 0]
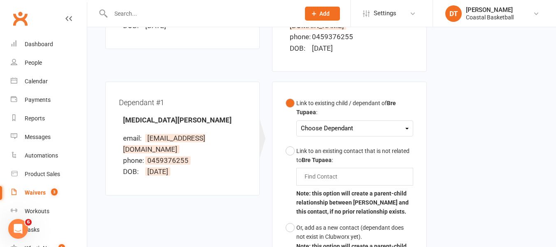
click at [359, 123] on div "Choose Dependant" at bounding box center [354, 128] width 107 height 11
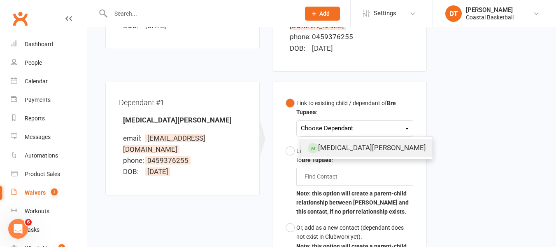
click at [357, 139] on link "Kyra Crosby" at bounding box center [366, 148] width 131 height 18
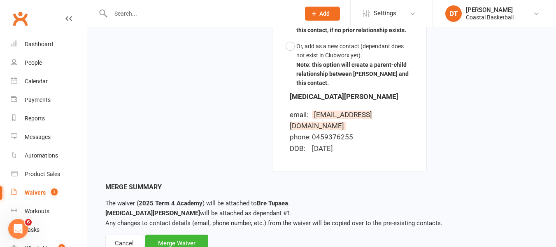
scroll to position [382, 0]
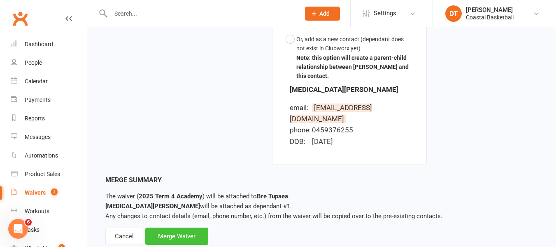
click at [163, 227] on div "Merge Waiver" at bounding box center [176, 235] width 63 height 17
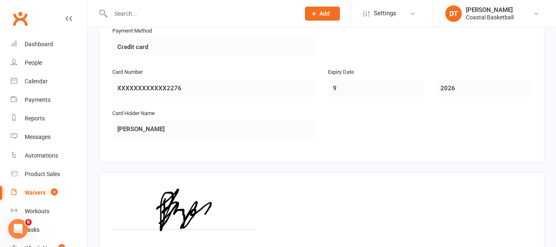
scroll to position [2057, 0]
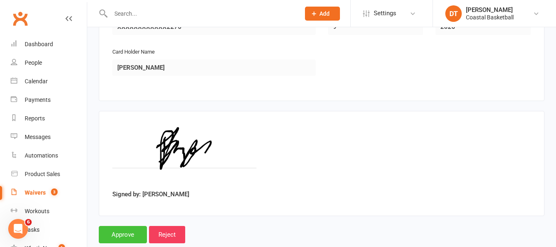
click at [119, 226] on input "Approve" at bounding box center [123, 234] width 48 height 17
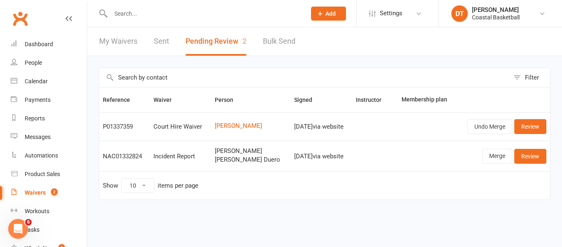
click at [513, 68] on button "Filter" at bounding box center [530, 77] width 41 height 19
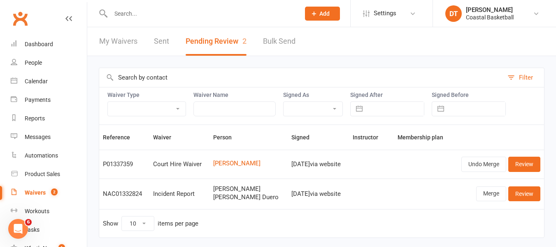
scroll to position [26, 0]
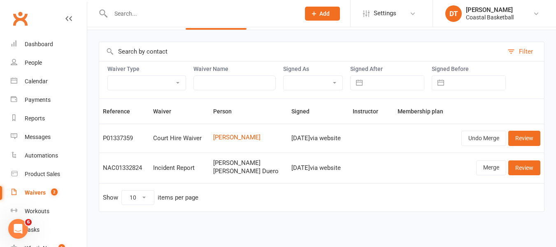
drag, startPoint x: 507, startPoint y: 51, endPoint x: 557, endPoint y: 54, distance: 50.3
click at [507, 51] on button "Filter" at bounding box center [524, 51] width 41 height 19
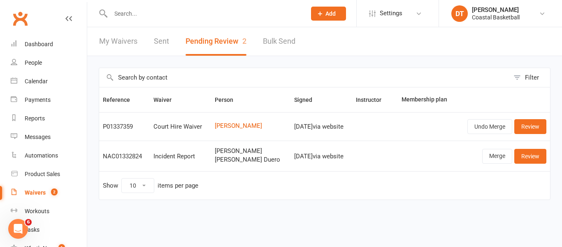
click at [481, 222] on div "Filter Reference Waiver Person Signed Instructor Membership plan P01337359 Cour…" at bounding box center [324, 139] width 475 height 167
click at [194, 217] on div "Filter Reference Waiver Person Signed Instructor Membership plan P01337359 Cour…" at bounding box center [324, 139] width 475 height 167
click at [120, 34] on link "My Waivers" at bounding box center [118, 41] width 38 height 28
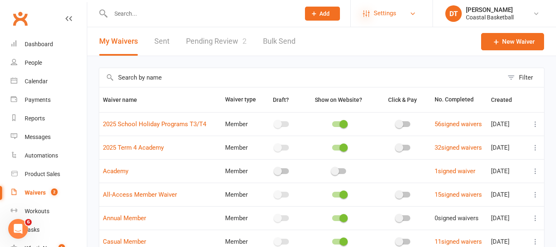
click at [366, 9] on link "Settings" at bounding box center [391, 13] width 57 height 19
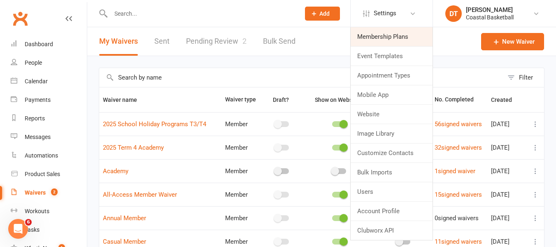
click at [368, 35] on link "Membership Plans" at bounding box center [392, 36] width 82 height 19
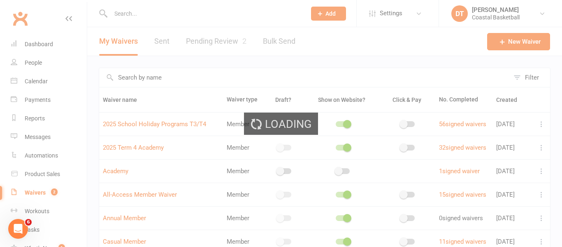
select select "100"
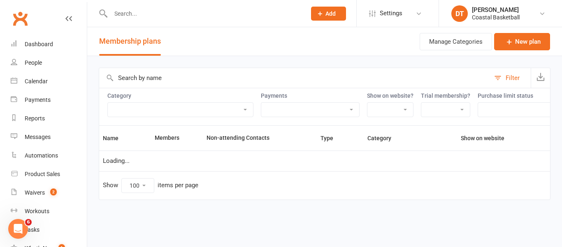
click at [173, 78] on input "text" at bounding box center [294, 78] width 391 height 20
type input "academy"
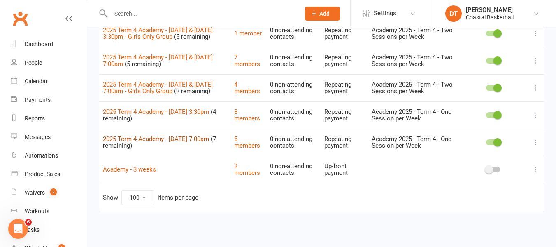
scroll to position [357, 0]
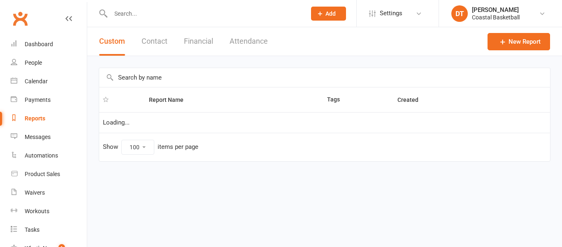
select select "100"
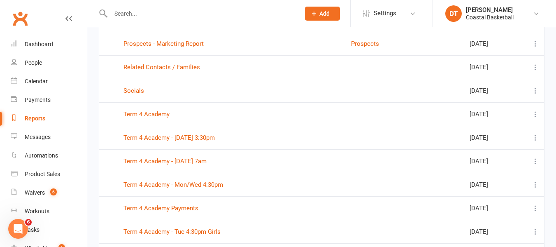
scroll to position [588, 0]
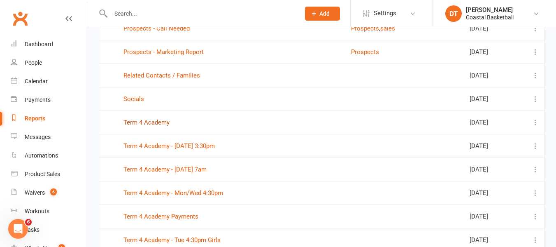
drag, startPoint x: 140, startPoint y: 121, endPoint x: 263, endPoint y: 118, distance: 122.7
click at [140, 121] on link "Term 4 Academy" at bounding box center [147, 122] width 46 height 7
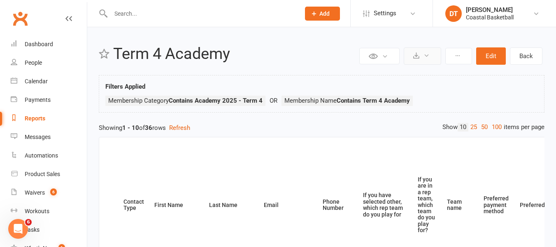
click at [417, 61] on button at bounding box center [422, 55] width 37 height 17
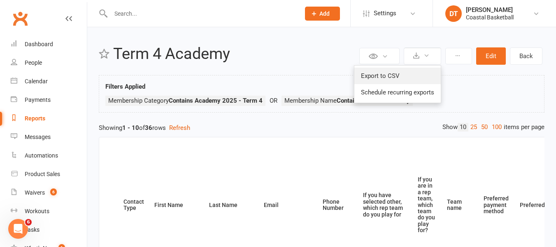
click at [401, 76] on link "Export to CSV" at bounding box center [397, 76] width 86 height 16
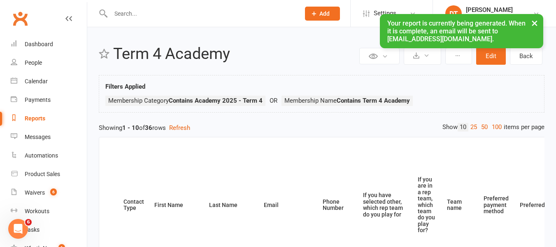
click at [47, 116] on link "Reports" at bounding box center [49, 118] width 76 height 19
select select "100"
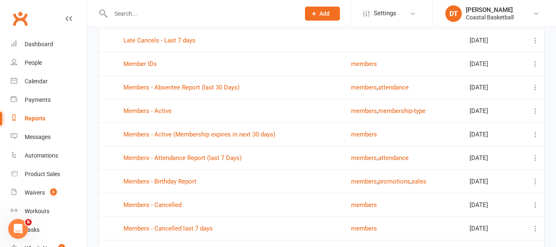
scroll to position [222, 0]
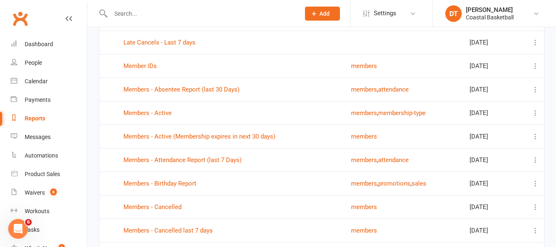
click at [536, 80] on td at bounding box center [532, 88] width 25 height 23
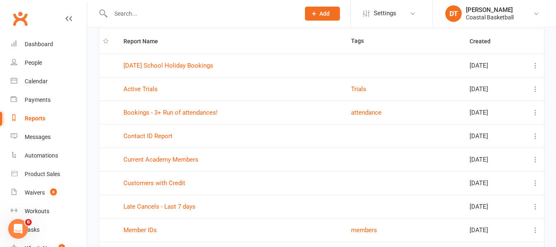
scroll to position [36, 0]
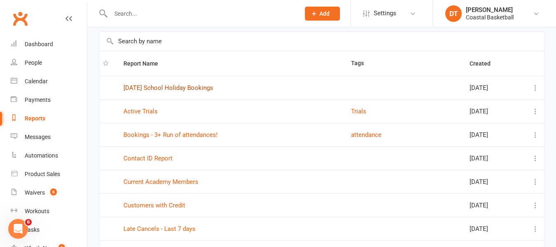
click at [178, 86] on link "2025 Oct School Holiday Bookings" at bounding box center [169, 87] width 90 height 7
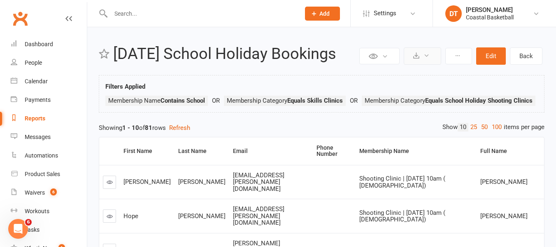
click at [423, 56] on button at bounding box center [422, 55] width 37 height 17
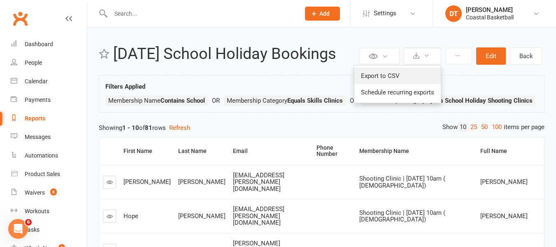
click at [387, 72] on link "Export to CSV" at bounding box center [397, 76] width 86 height 16
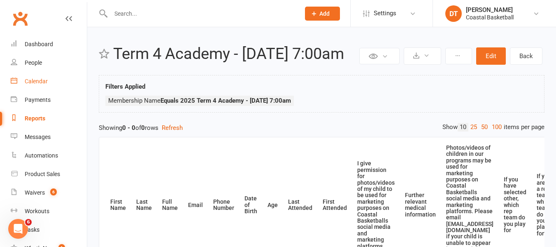
click at [42, 81] on div "Calendar" at bounding box center [36, 81] width 23 height 7
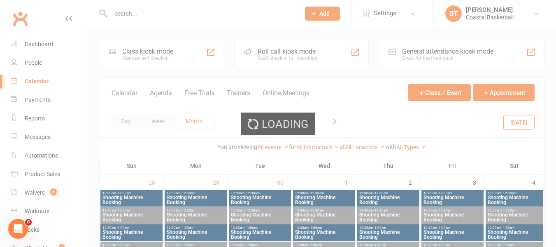
click at [35, 63] on div "Loading" at bounding box center [278, 123] width 556 height 247
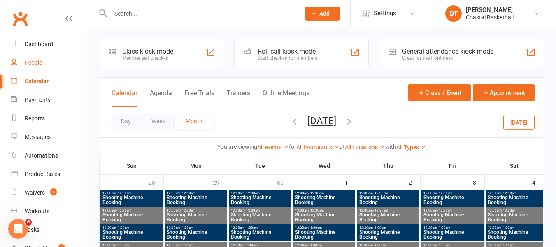
click at [53, 66] on link "People" at bounding box center [49, 63] width 76 height 19
click at [30, 59] on link "People" at bounding box center [49, 63] width 76 height 19
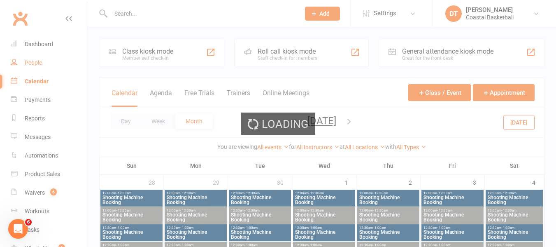
select select "100"
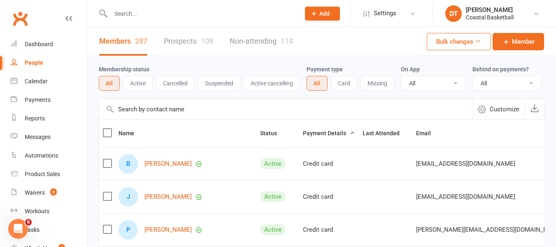
click at [150, 116] on input "text" at bounding box center [285, 109] width 373 height 20
type input "higham"
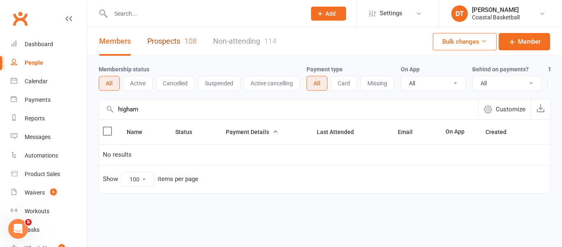
click at [181, 36] on link "Prospects 108" at bounding box center [171, 41] width 49 height 28
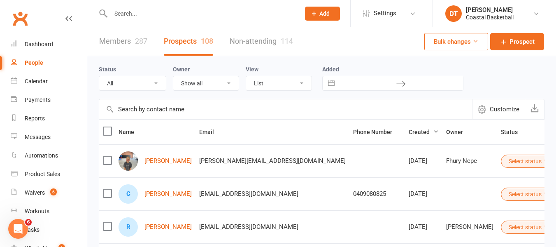
click at [175, 116] on input "text" at bounding box center [285, 109] width 373 height 20
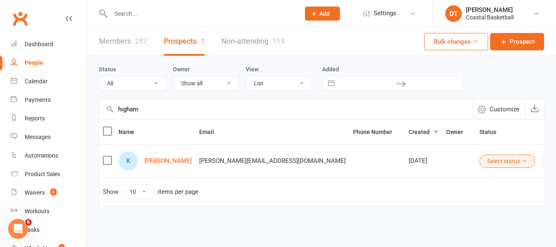
type input "higham"
click at [175, 163] on link "Keith Higham" at bounding box center [168, 160] width 47 height 7
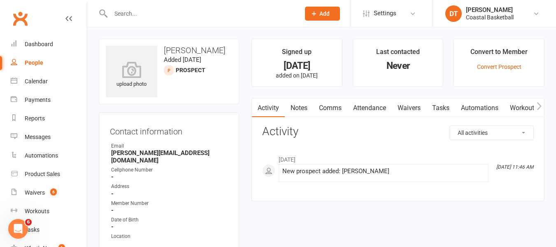
click at [47, 65] on link "People" at bounding box center [49, 63] width 76 height 19
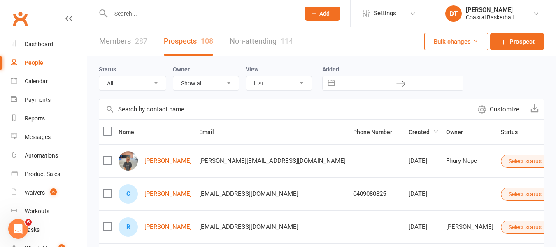
click at [130, 44] on link "Members 287" at bounding box center [123, 41] width 48 height 28
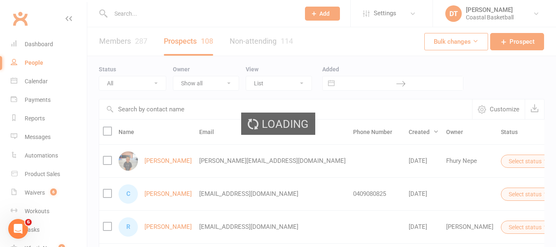
select select "100"
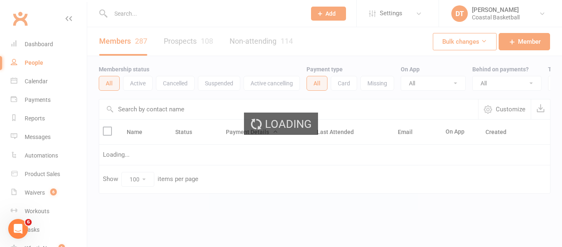
click at [184, 115] on input "text" at bounding box center [288, 109] width 379 height 20
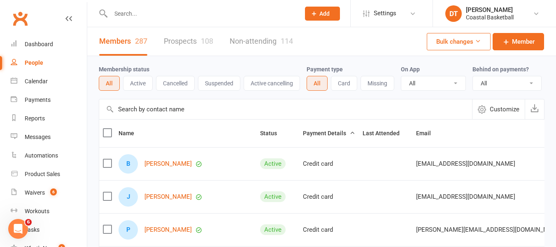
click at [185, 117] on input "text" at bounding box center [285, 109] width 373 height 20
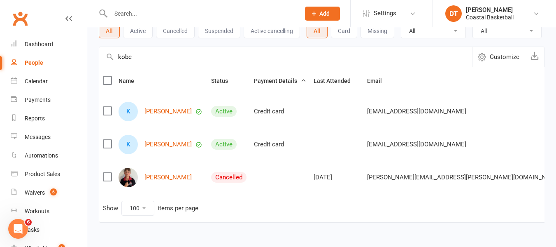
scroll to position [58, 0]
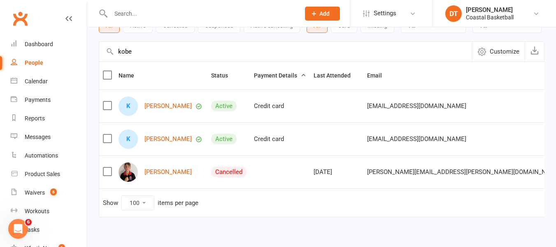
click at [340, 60] on input "kobe" at bounding box center [285, 52] width 373 height 20
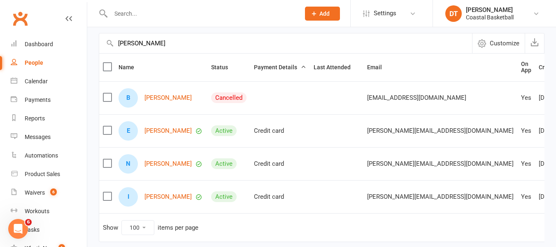
scroll to position [67, 0]
type input "cox"
click at [157, 133] on link "Evie Cox-Whelan" at bounding box center [168, 129] width 47 height 7
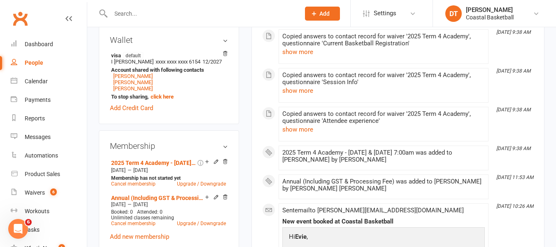
scroll to position [326, 0]
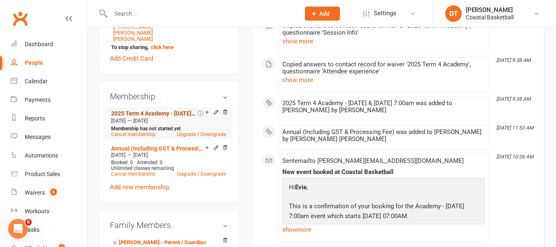
click at [150, 117] on link "2025 Term 4 Academy - Tuesday & Thursday 7:00am" at bounding box center [153, 113] width 85 height 7
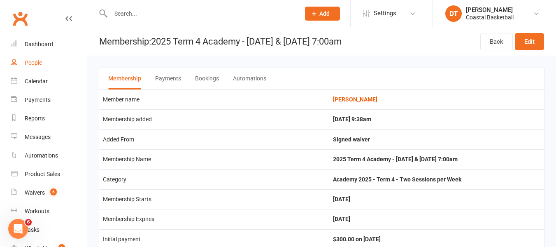
drag, startPoint x: 35, startPoint y: 68, endPoint x: 131, endPoint y: 67, distance: 96.4
click at [35, 68] on link "People" at bounding box center [49, 63] width 76 height 19
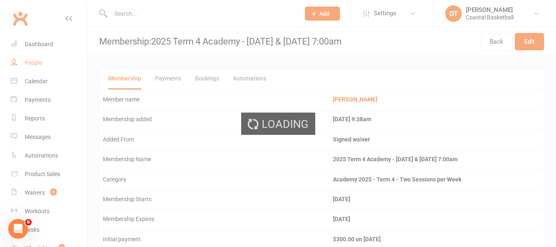
select select "100"
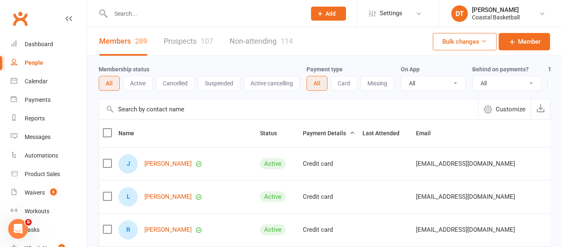
click at [195, 119] on input "text" at bounding box center [288, 109] width 379 height 20
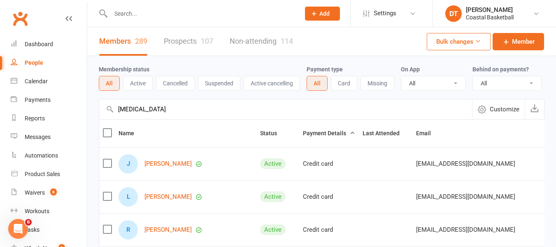
type input "kyra"
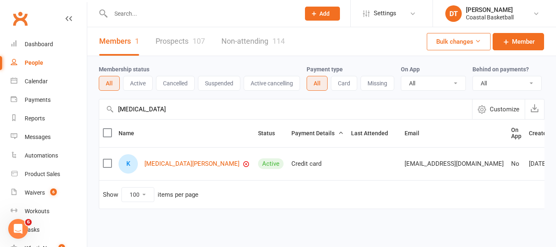
click at [178, 167] on div "K Kyra Crosby" at bounding box center [185, 163] width 132 height 19
click at [142, 166] on div "K Kyra Crosby" at bounding box center [185, 163] width 132 height 19
click at [147, 167] on link "Kyra Crosby" at bounding box center [192, 163] width 95 height 7
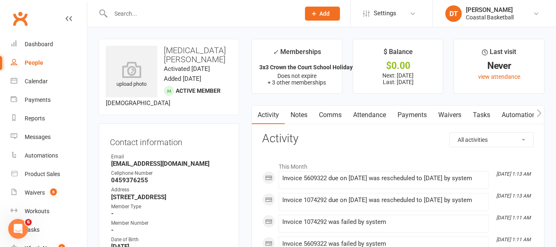
scroll to position [28, 0]
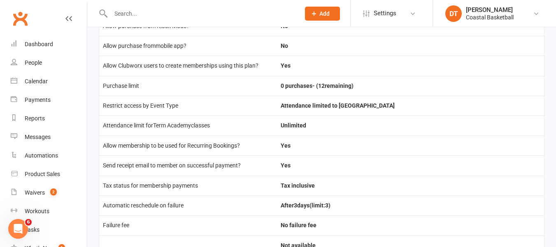
scroll to position [64, 0]
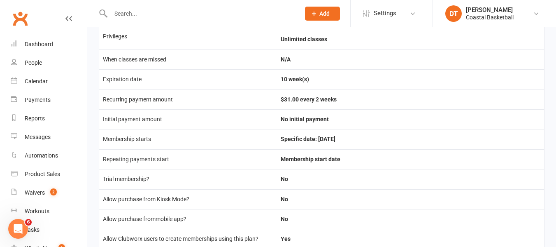
click at [550, 98] on main "Category Academy 2025 - Term 4 - One Session per Week Privileges Unlimited clas…" at bounding box center [321, 222] width 469 height 460
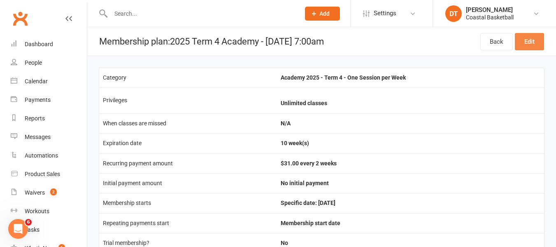
click at [525, 43] on link "Edit" at bounding box center [529, 41] width 29 height 17
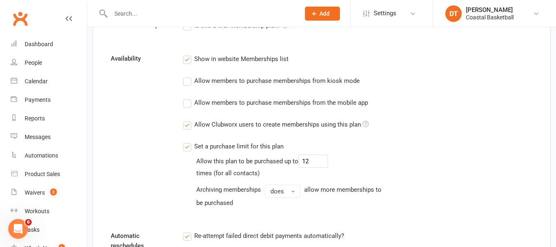
scroll to position [620, 0]
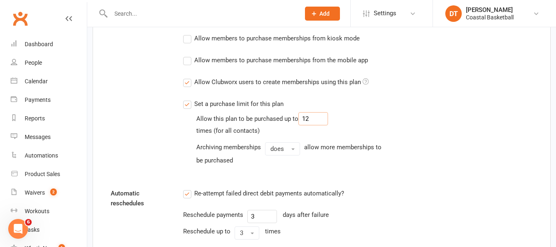
click at [322, 120] on input "12" at bounding box center [314, 118] width 30 height 13
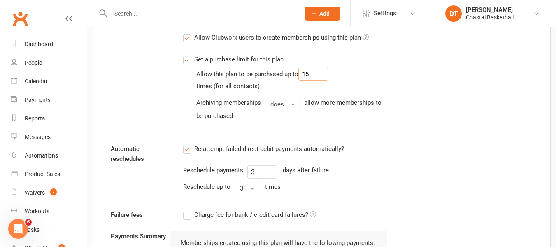
scroll to position [1012, 0]
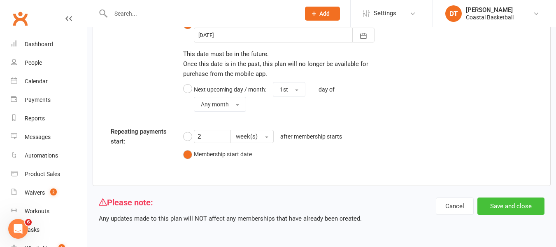
type input "15"
click at [526, 200] on button "Save and close" at bounding box center [511, 205] width 67 height 17
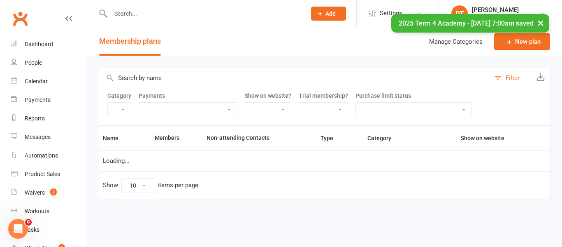
select select "100"
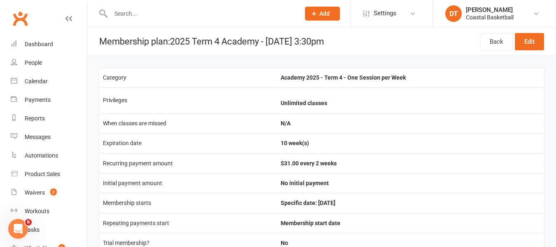
click at [540, 51] on div "Back Edit" at bounding box center [512, 41] width 64 height 28
click at [521, 50] on link "Edit" at bounding box center [529, 41] width 29 height 17
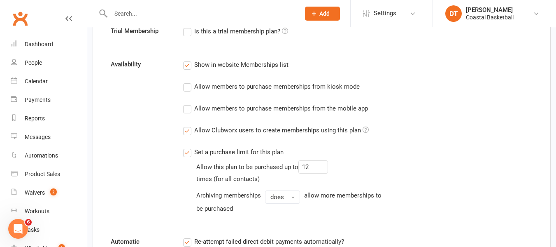
scroll to position [596, 0]
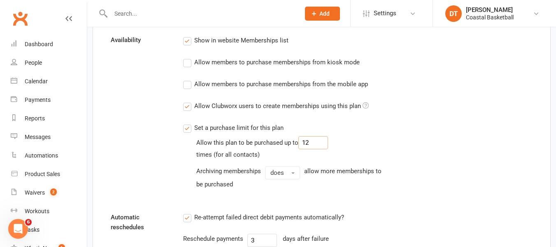
click at [317, 137] on input "12" at bounding box center [314, 142] width 30 height 13
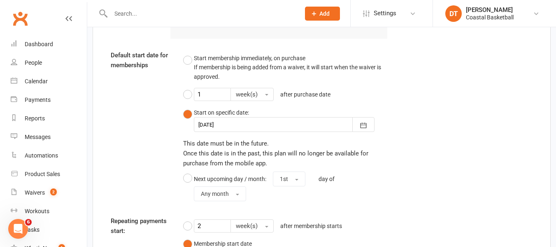
scroll to position [1012, 0]
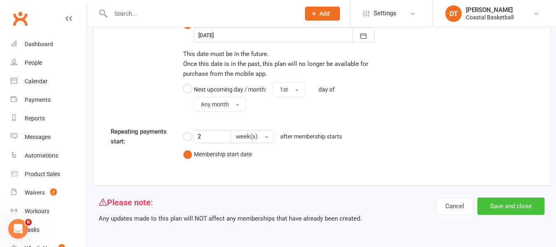
type input "15"
click at [513, 210] on button "Save and close" at bounding box center [511, 205] width 67 height 17
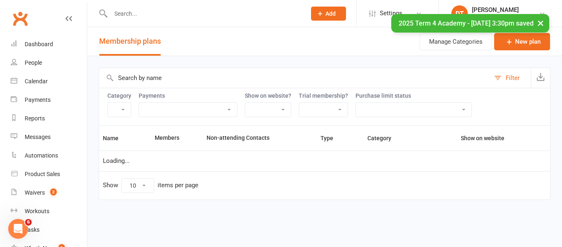
select select "100"
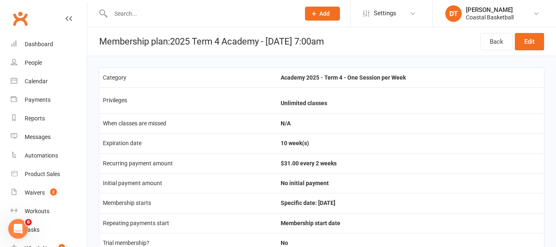
scroll to position [9, 0]
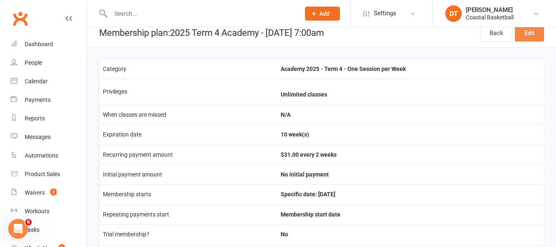
drag, startPoint x: 527, startPoint y: 29, endPoint x: 534, endPoint y: 32, distance: 7.7
click at [527, 29] on link "Edit" at bounding box center [529, 32] width 29 height 17
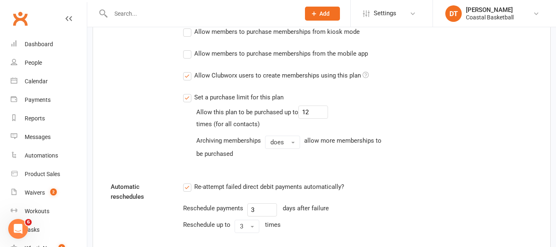
scroll to position [629, 0]
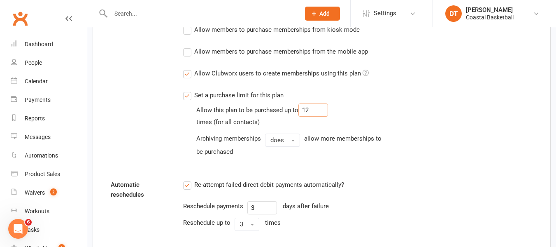
click at [321, 114] on input "12" at bounding box center [314, 109] width 30 height 13
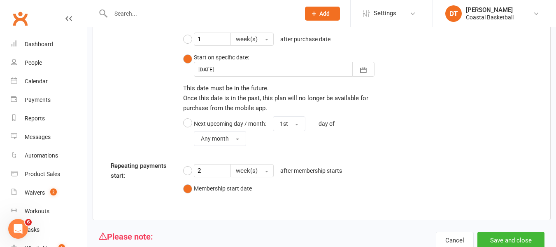
scroll to position [1012, 0]
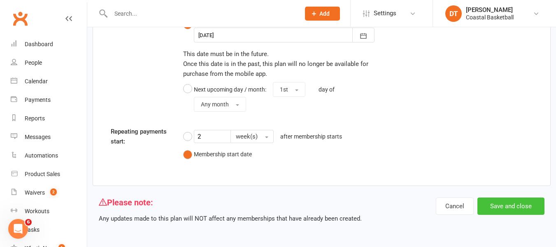
type input "15"
click at [499, 206] on button "Save and close" at bounding box center [511, 205] width 67 height 17
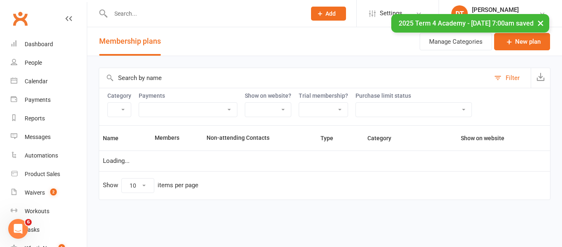
select select "100"
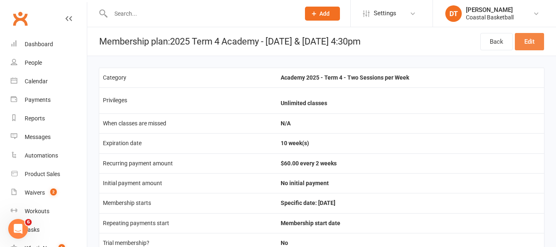
click at [539, 43] on link "Edit" at bounding box center [529, 41] width 29 height 17
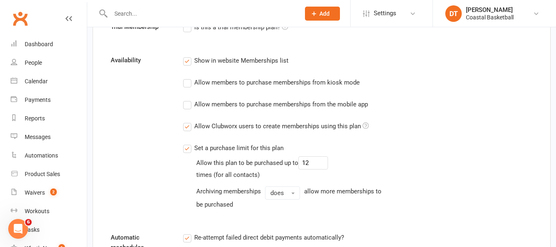
scroll to position [578, 0]
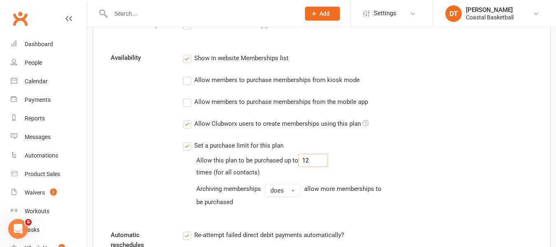
click at [322, 162] on input "12" at bounding box center [314, 160] width 30 height 13
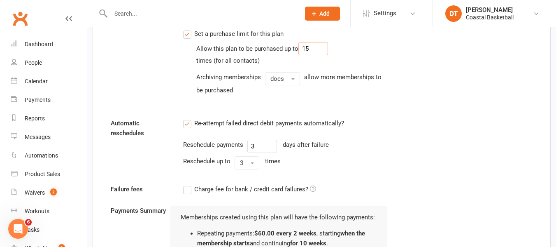
scroll to position [1012, 0]
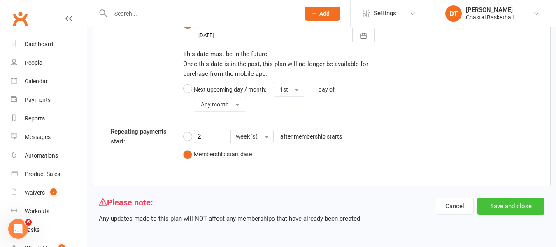
type input "15"
click at [497, 209] on button "Save and close" at bounding box center [511, 205] width 67 height 17
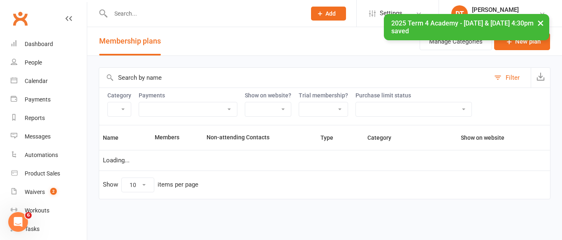
select select "100"
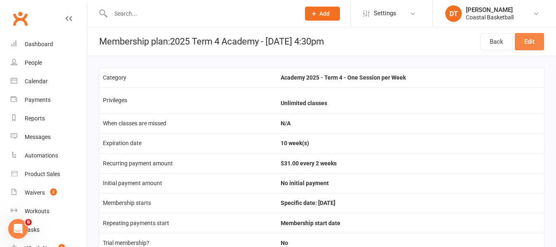
click at [536, 42] on link "Edit" at bounding box center [529, 41] width 29 height 17
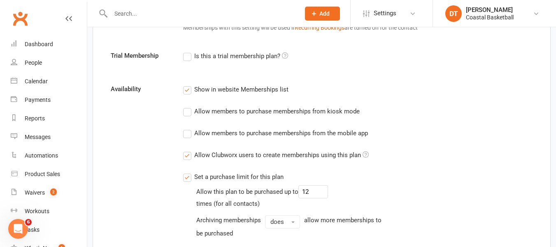
scroll to position [599, 0]
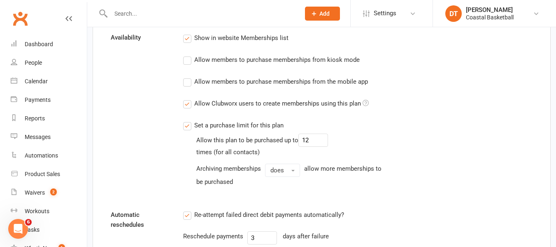
click at [342, 142] on div "Allow this plan to be purchased up to 12 times (for all contacts) Archiving mem…" at bounding box center [292, 159] width 192 height 53
click at [322, 140] on input "12" at bounding box center [314, 139] width 30 height 13
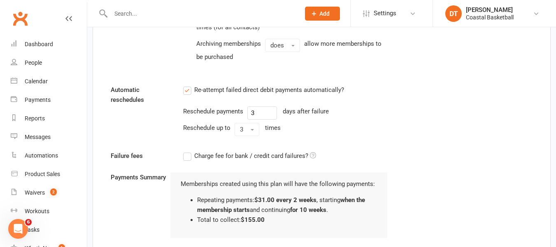
scroll to position [1012, 0]
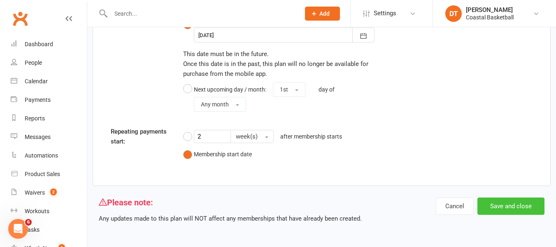
type input "15"
click at [500, 212] on button "Save and close" at bounding box center [511, 205] width 67 height 17
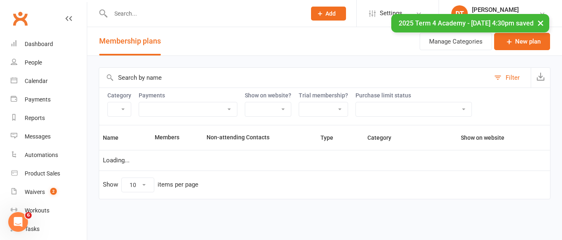
select select "100"
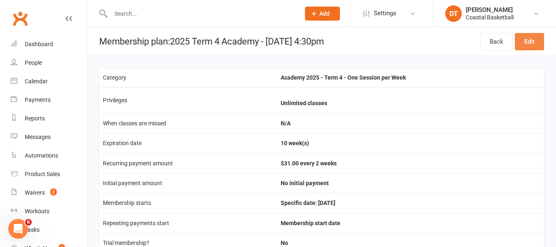
drag, startPoint x: 530, startPoint y: 37, endPoint x: 554, endPoint y: 43, distance: 24.1
click at [530, 37] on link "Edit" at bounding box center [529, 41] width 29 height 17
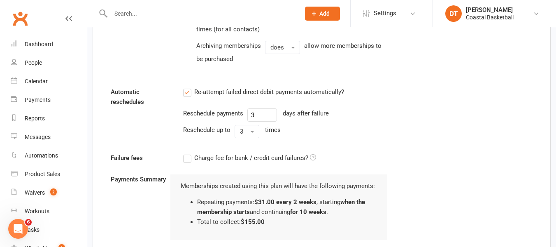
scroll to position [697, 0]
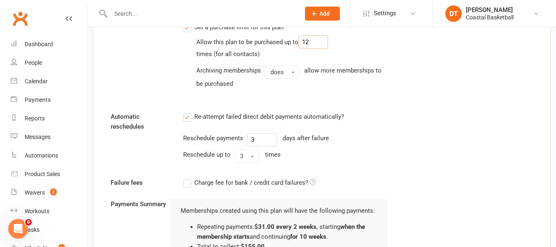
click at [317, 42] on input "12" at bounding box center [314, 41] width 30 height 13
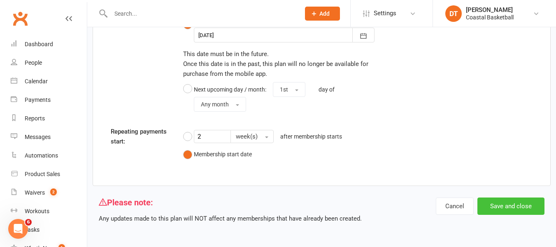
type input "15"
click at [508, 202] on button "Save and close" at bounding box center [511, 205] width 67 height 17
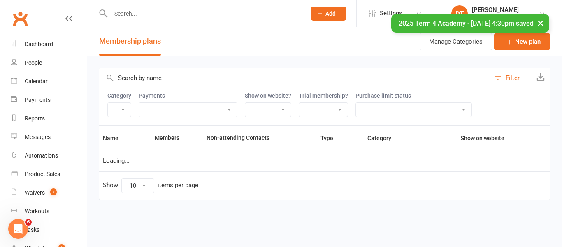
select select "100"
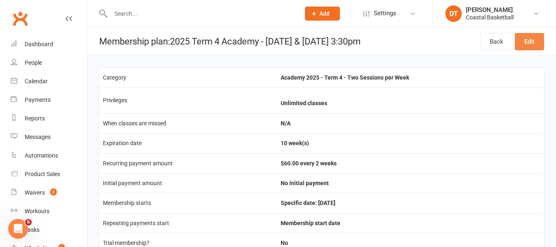
click at [532, 42] on link "Edit" at bounding box center [529, 41] width 29 height 17
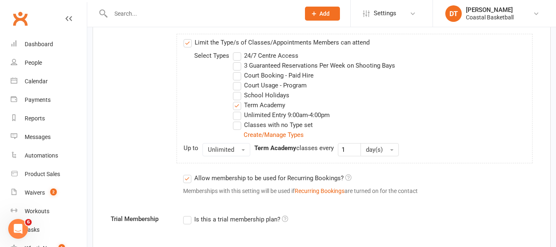
scroll to position [547, 0]
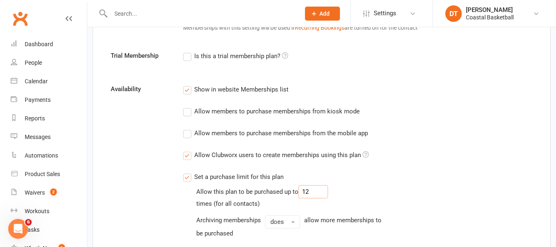
click at [321, 192] on input "12" at bounding box center [314, 191] width 30 height 13
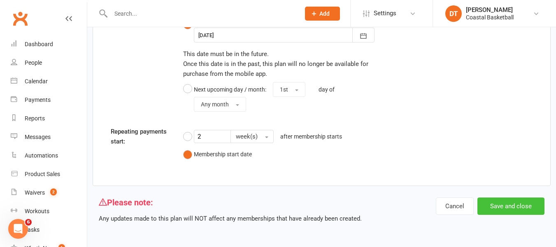
type input "15"
click at [520, 210] on button "Save and close" at bounding box center [511, 205] width 67 height 17
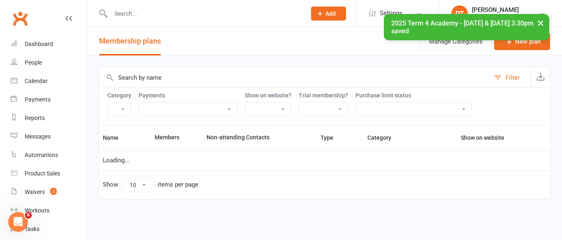
select select "100"
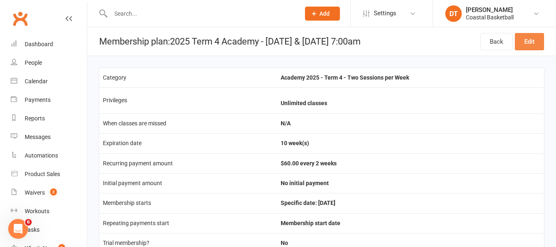
click at [540, 37] on link "Edit" at bounding box center [529, 41] width 29 height 17
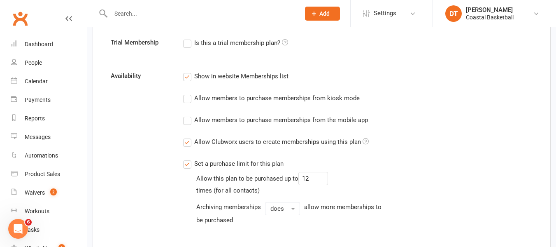
scroll to position [650, 0]
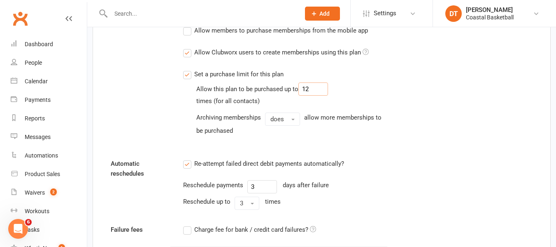
click at [325, 91] on input "12" at bounding box center [314, 88] width 30 height 13
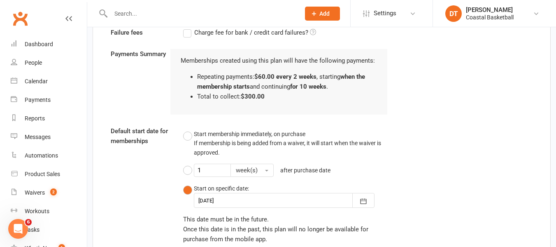
scroll to position [1012, 0]
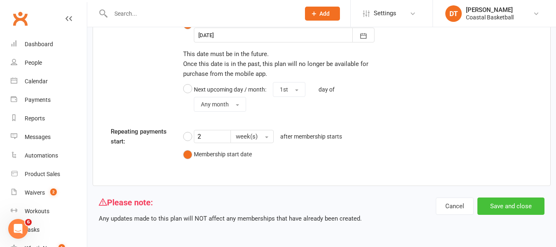
type input "15"
click at [501, 212] on button "Save and close" at bounding box center [511, 205] width 67 height 17
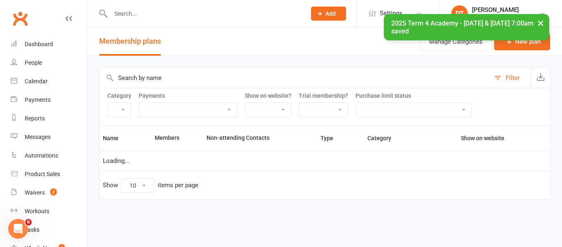
select select "100"
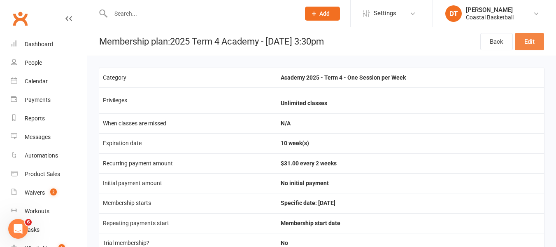
drag, startPoint x: 535, startPoint y: 40, endPoint x: 560, endPoint y: 40, distance: 24.3
click at [535, 40] on link "Edit" at bounding box center [529, 41] width 29 height 17
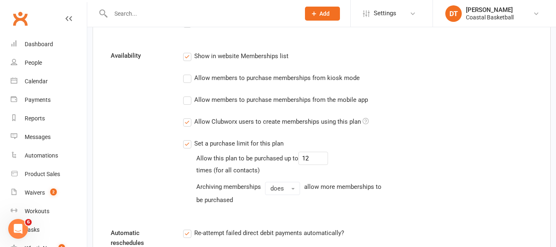
scroll to position [643, 0]
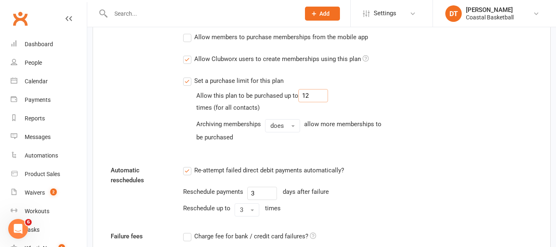
click at [319, 95] on input "12" at bounding box center [314, 95] width 30 height 13
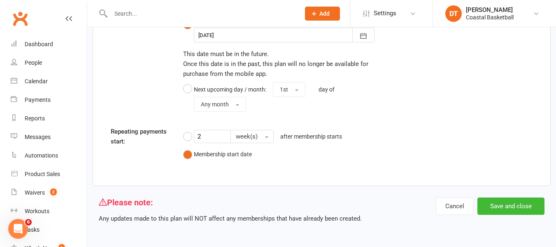
type input "15"
click at [500, 212] on button "Save and close" at bounding box center [511, 205] width 67 height 17
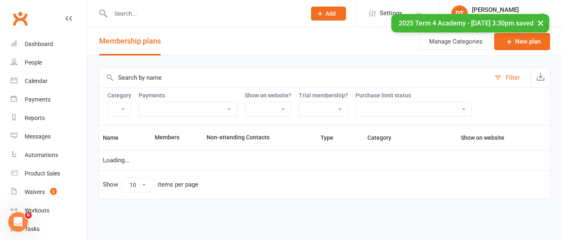
select select "100"
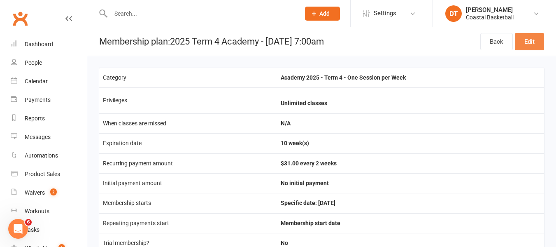
click at [529, 42] on link "Edit" at bounding box center [529, 41] width 29 height 17
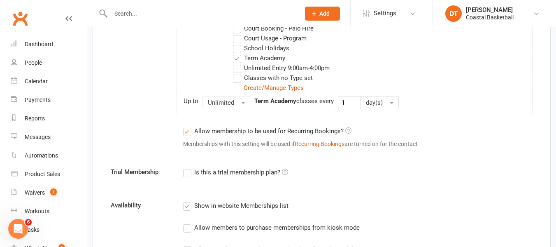
scroll to position [447, 0]
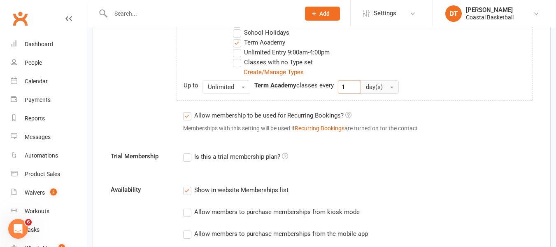
drag, startPoint x: 355, startPoint y: 83, endPoint x: 362, endPoint y: 86, distance: 8.0
click at [354, 84] on input "1" at bounding box center [349, 86] width 23 height 13
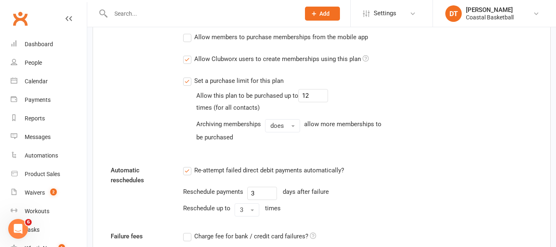
scroll to position [683, 0]
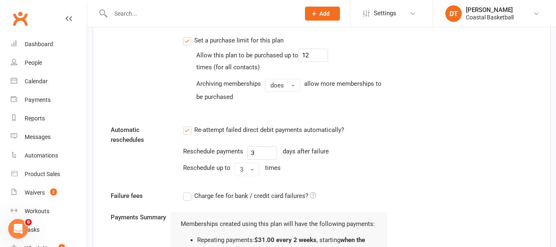
click at [318, 62] on div "Allow this plan to be purchased up to 12 times (for all contacts) Archiving mem…" at bounding box center [292, 75] width 192 height 53
click at [324, 52] on input "12" at bounding box center [314, 55] width 30 height 13
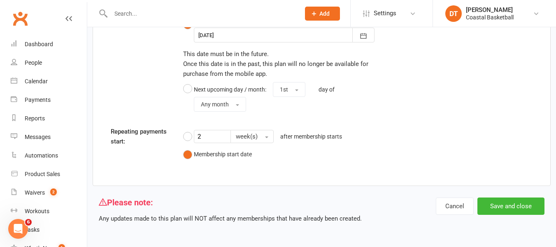
type input "15"
drag, startPoint x: 503, startPoint y: 217, endPoint x: 504, endPoint y: 210, distance: 6.7
click at [503, 217] on div "Cancel Save and close" at bounding box center [490, 210] width 109 height 26
click at [508, 199] on button "Save and close" at bounding box center [511, 205] width 67 height 17
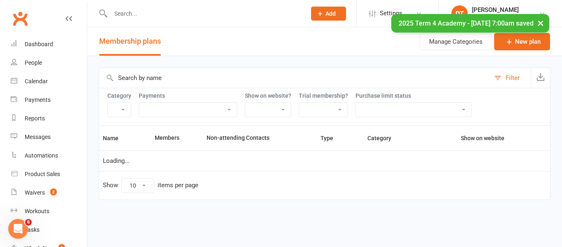
select select "100"
